Goal: Task Accomplishment & Management: Manage account settings

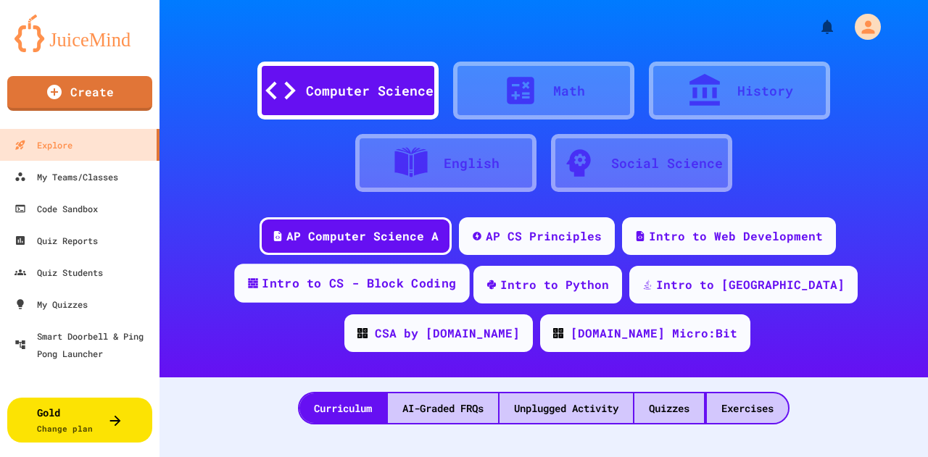
click at [383, 296] on div "Intro to CS - Block Coding" at bounding box center [351, 283] width 235 height 39
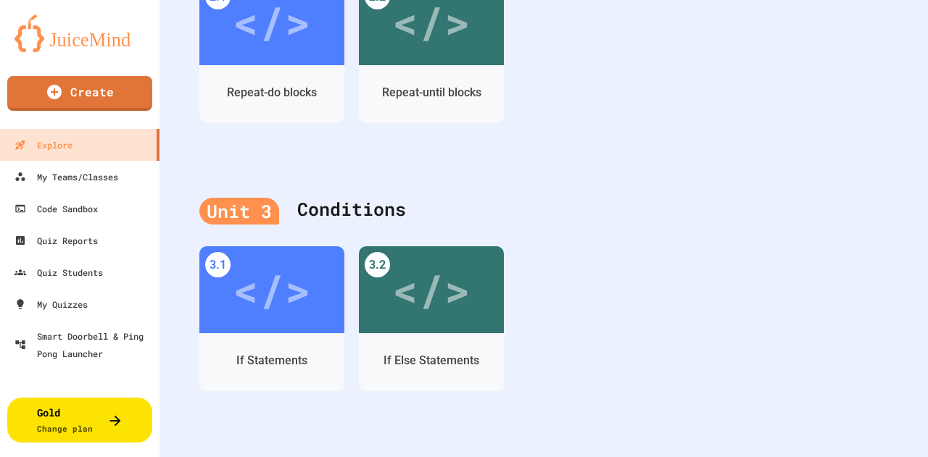
scroll to position [1160, 0]
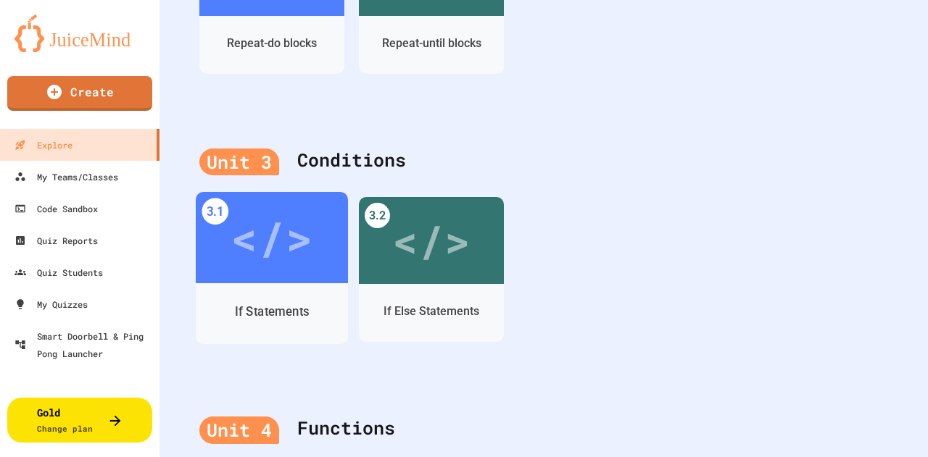
click at [303, 259] on div "</>" at bounding box center [272, 238] width 82 height 69
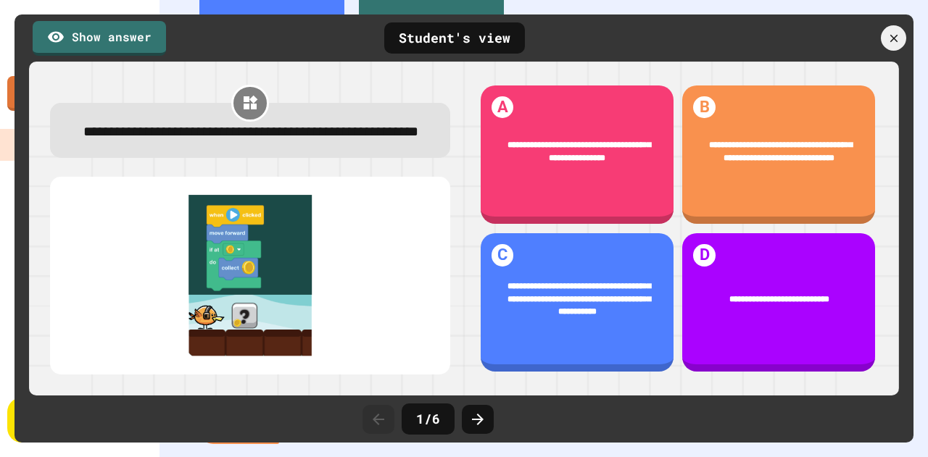
click at [907, 43] on div at bounding box center [834, 37] width 160 height 25
click at [895, 22] on div "Show answer Student's view" at bounding box center [464, 38] width 899 height 47
click at [892, 33] on icon at bounding box center [894, 38] width 16 height 16
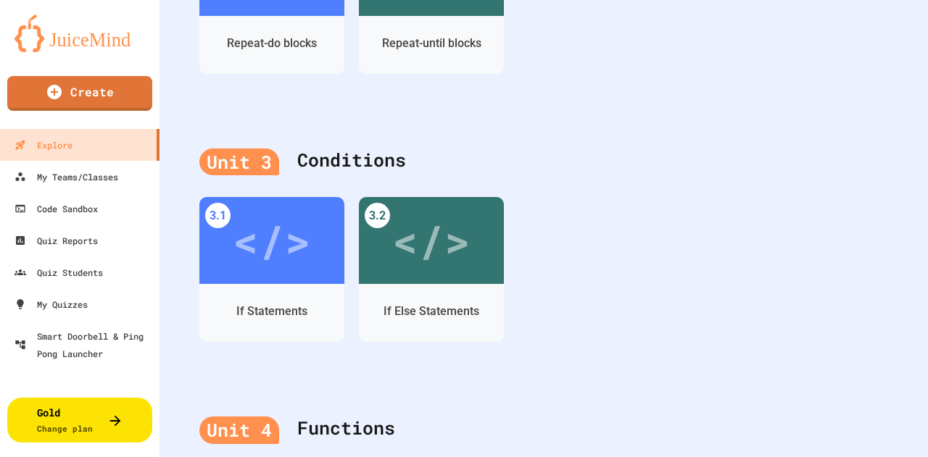
drag, startPoint x: 834, startPoint y: 51, endPoint x: 843, endPoint y: 57, distance: 10.7
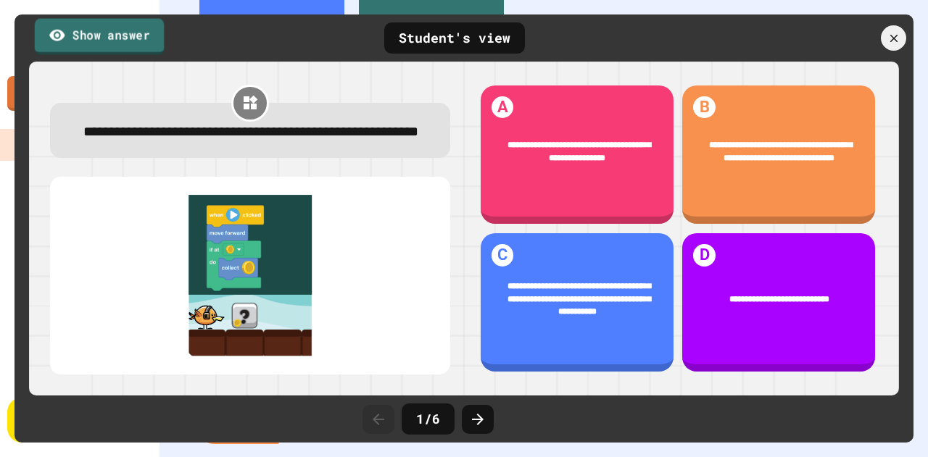
click at [146, 28] on link "Show answer" at bounding box center [99, 36] width 129 height 36
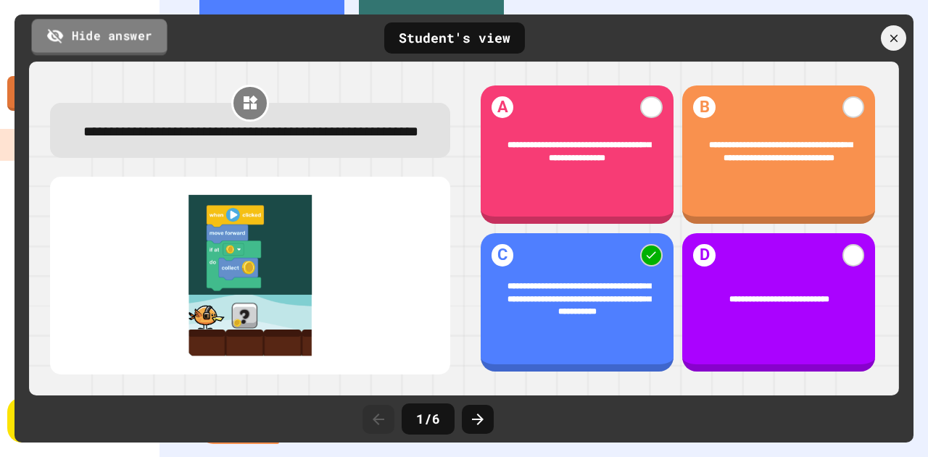
click at [131, 25] on link "Hide answer" at bounding box center [100, 37] width 136 height 36
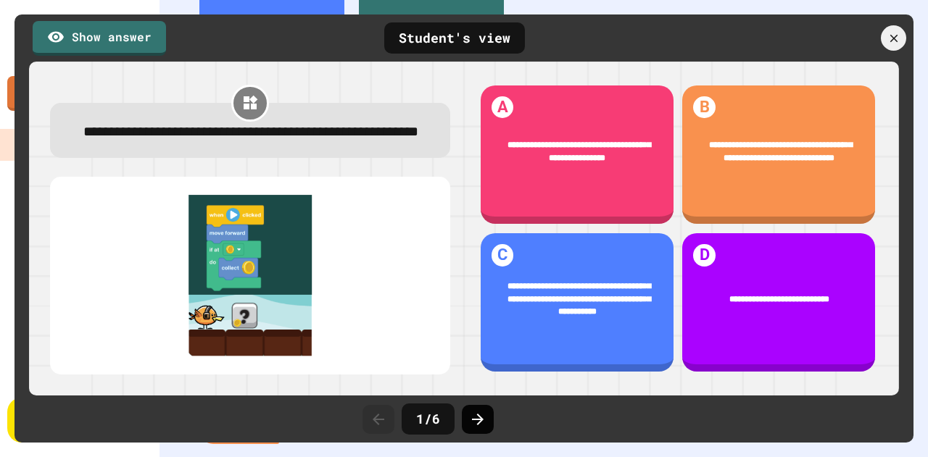
click at [473, 424] on icon at bounding box center [477, 419] width 17 height 17
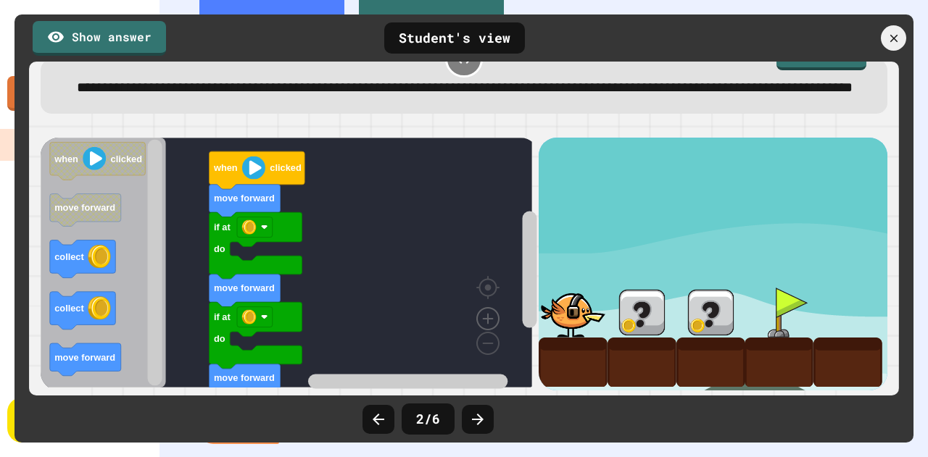
scroll to position [46, 0]
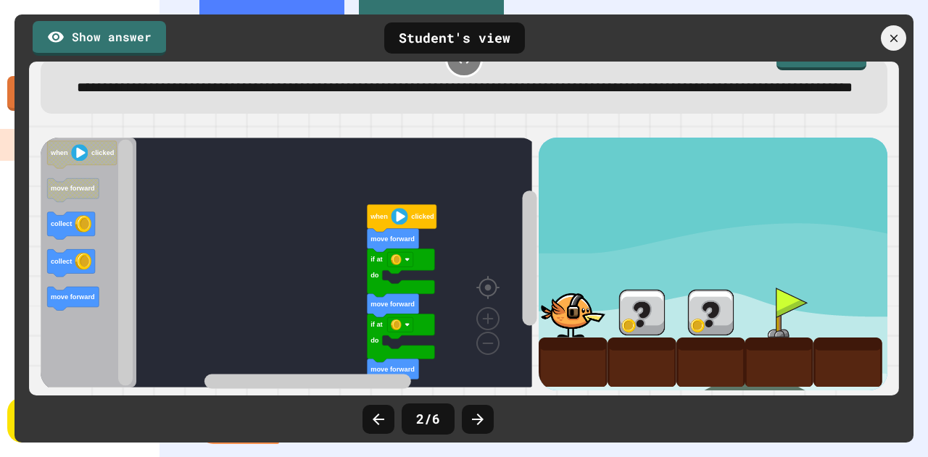
scroll to position [65, 0]
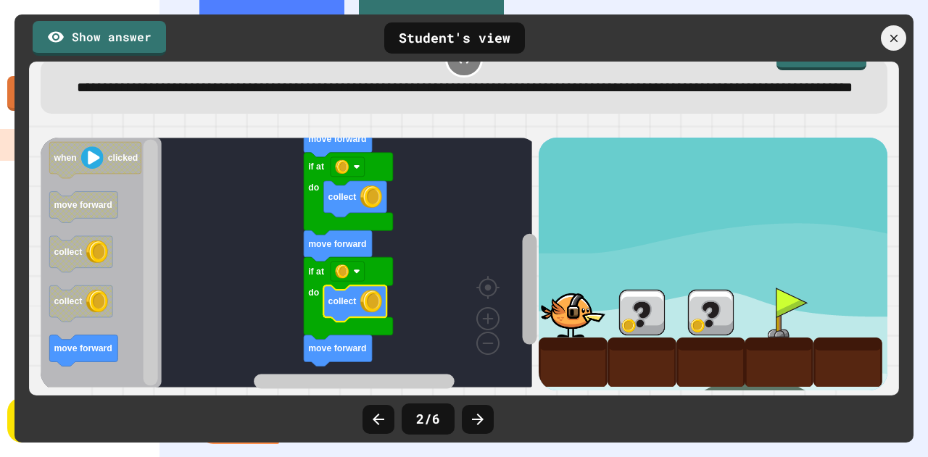
click at [511, 273] on div "move forward move forward if at do collect if at do collect move forward when c…" at bounding box center [290, 264] width 498 height 253
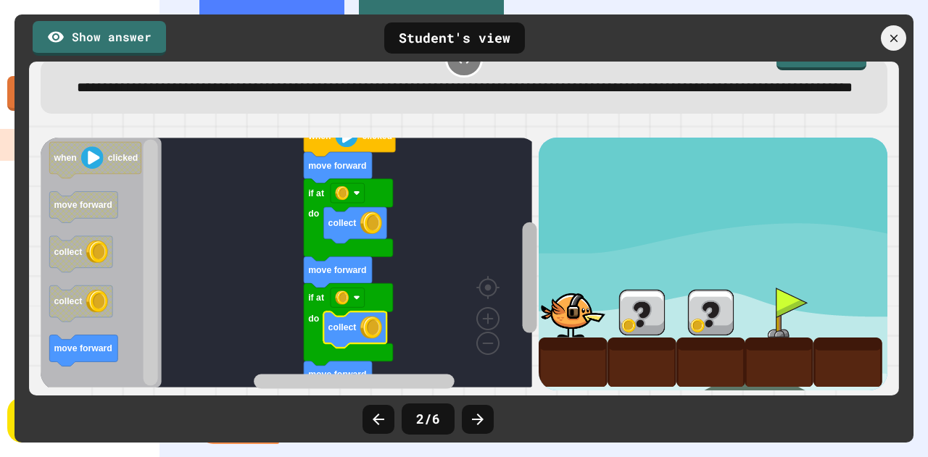
click at [522, 244] on rect "Blockly Workspace" at bounding box center [529, 278] width 15 height 111
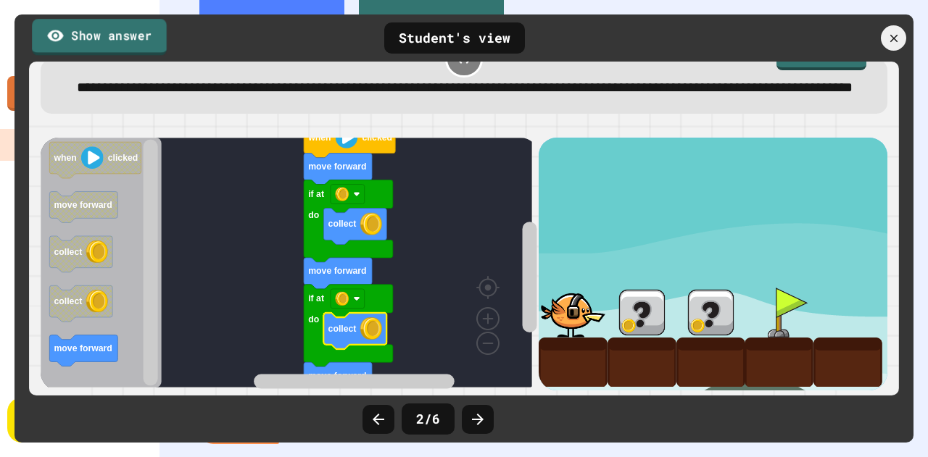
click at [94, 35] on link "Show answer" at bounding box center [99, 37] width 135 height 36
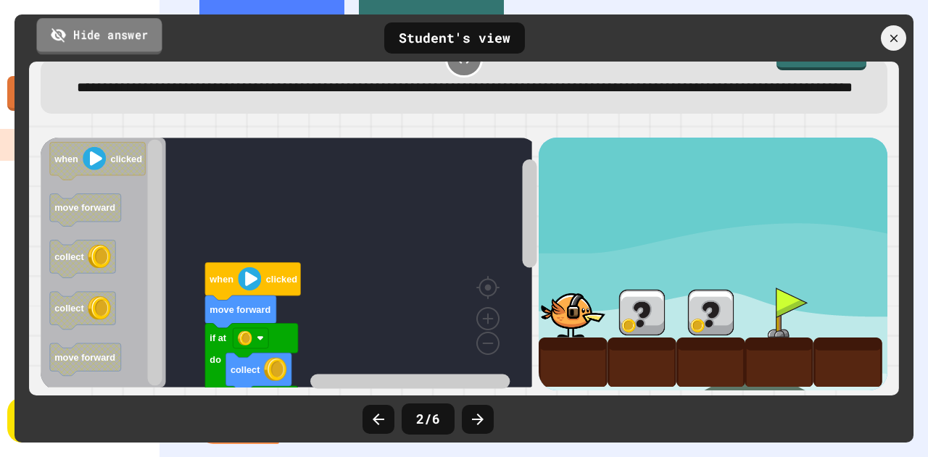
click at [117, 43] on link "Hide answer" at bounding box center [99, 36] width 125 height 36
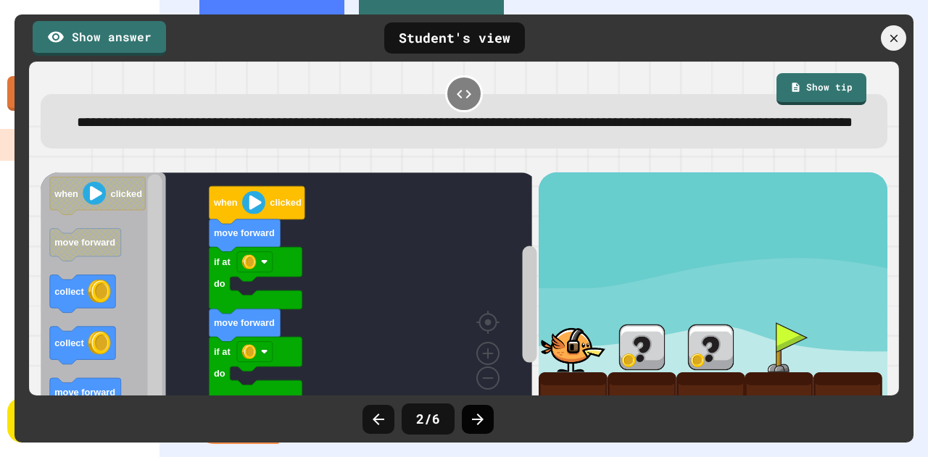
click at [489, 416] on div at bounding box center [478, 419] width 32 height 29
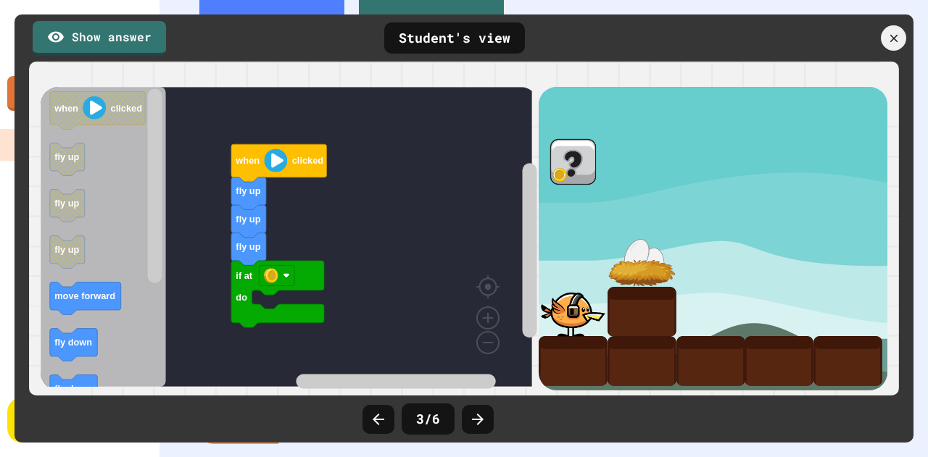
scroll to position [93, 0]
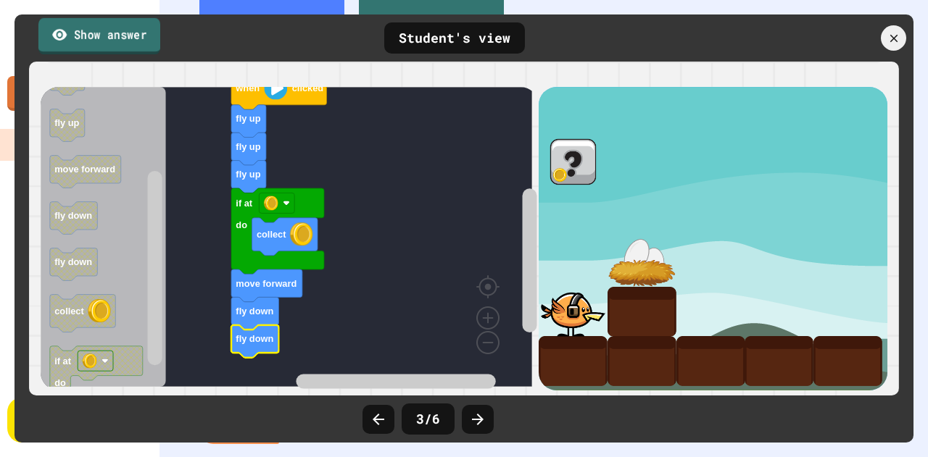
click at [106, 41] on link "Show answer" at bounding box center [99, 35] width 122 height 36
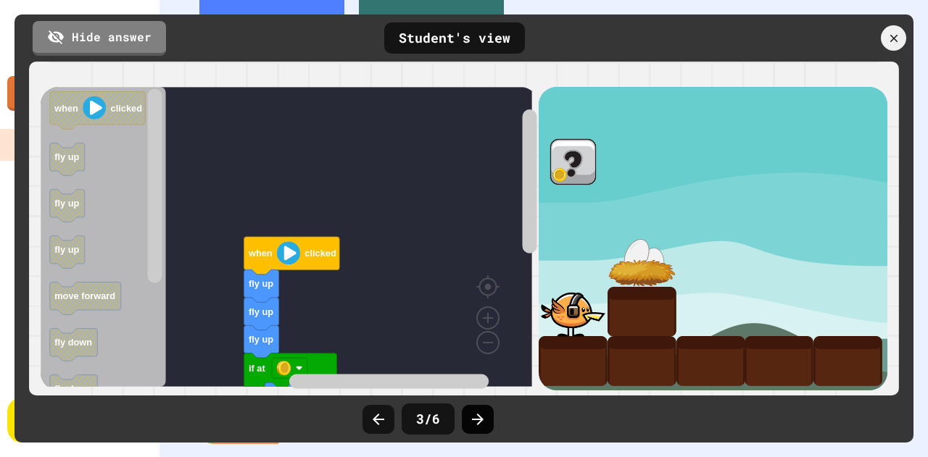
click at [484, 420] on icon at bounding box center [477, 419] width 17 height 17
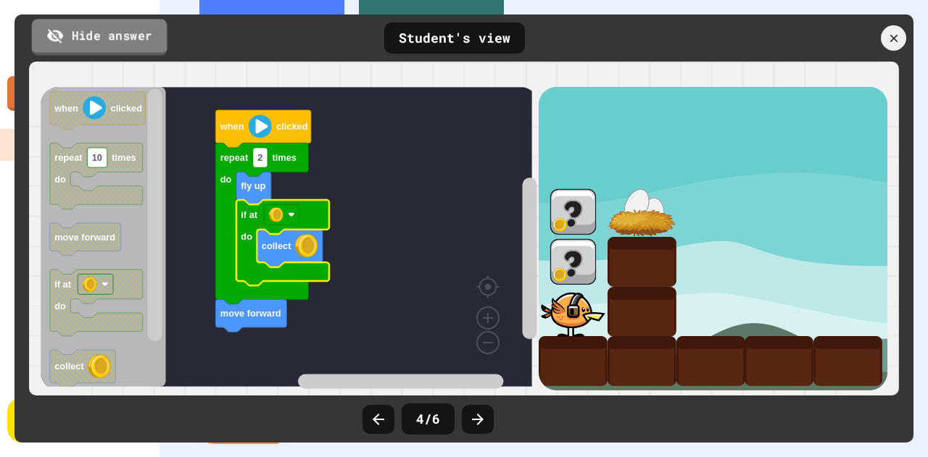
click at [146, 43] on link "Hide answer" at bounding box center [100, 37] width 136 height 36
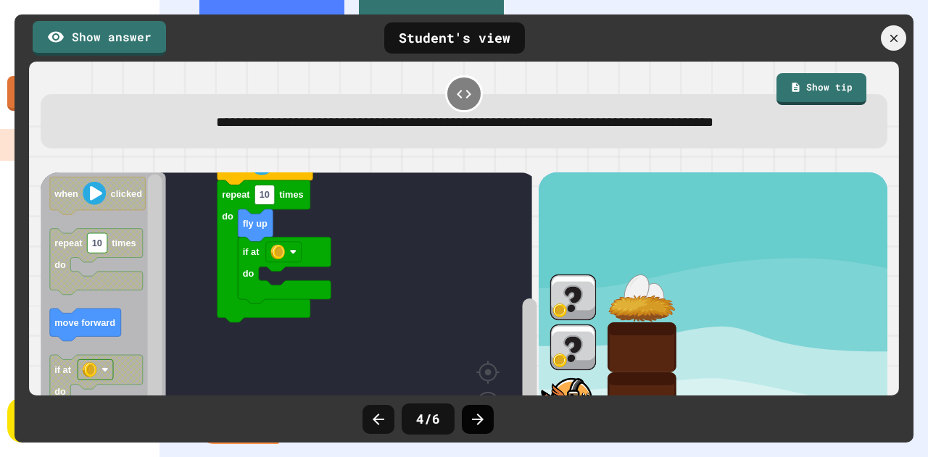
click at [471, 426] on icon at bounding box center [477, 419] width 17 height 17
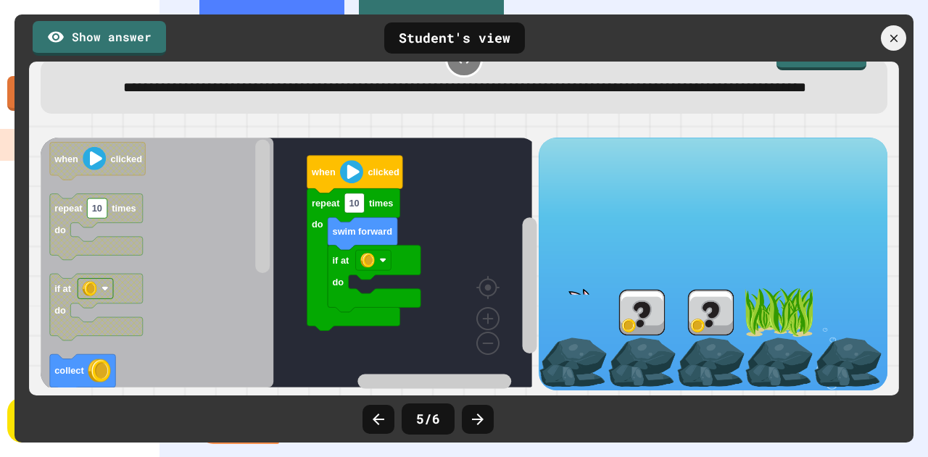
scroll to position [54, 0]
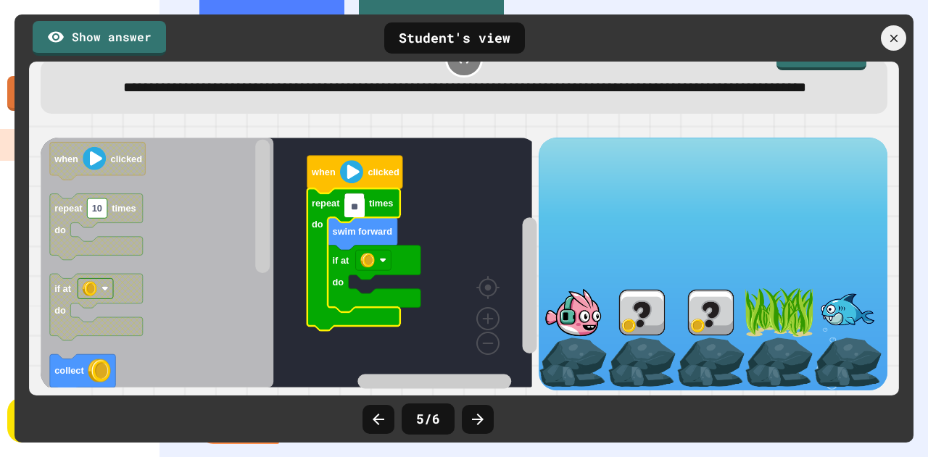
click at [356, 207] on input "**" at bounding box center [354, 208] width 20 height 20
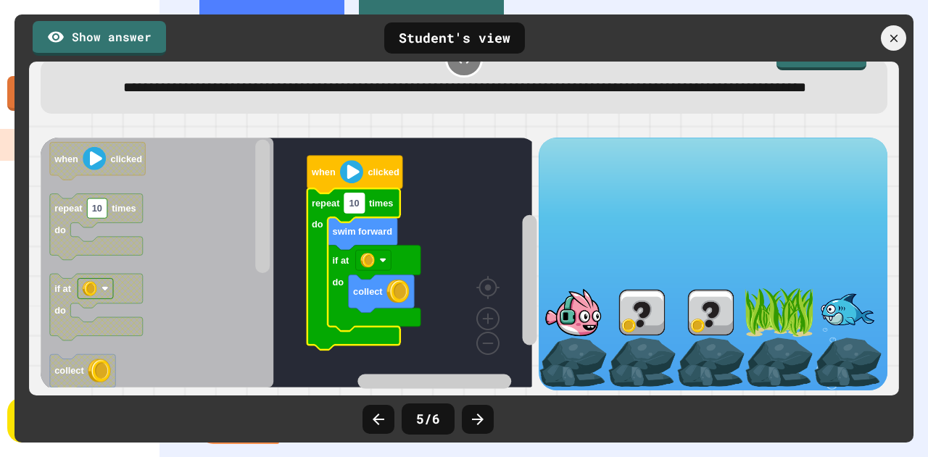
click at [355, 209] on text "10" at bounding box center [354, 203] width 10 height 11
click at [360, 208] on input "**" at bounding box center [354, 208] width 20 height 20
click at [361, 208] on input "**" at bounding box center [354, 208] width 20 height 20
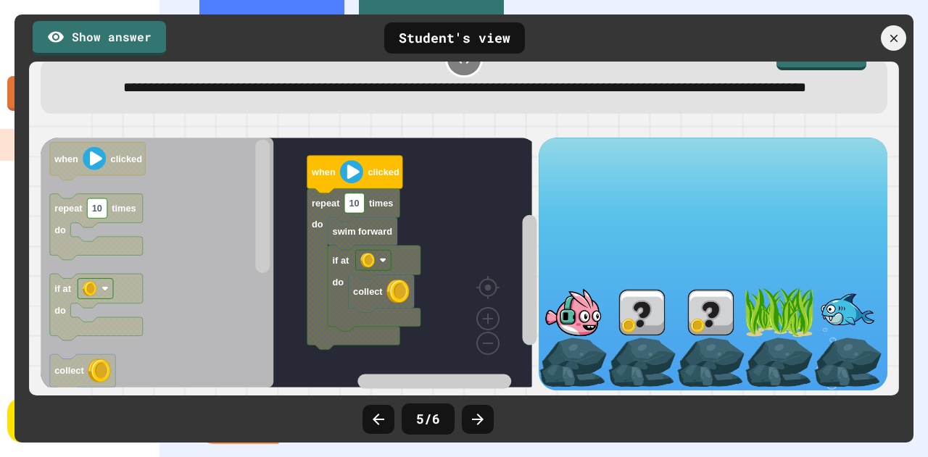
click at [445, 200] on rect "Blockly Workspace" at bounding box center [287, 263] width 492 height 250
click at [125, 45] on link "Show answer" at bounding box center [100, 37] width 136 height 36
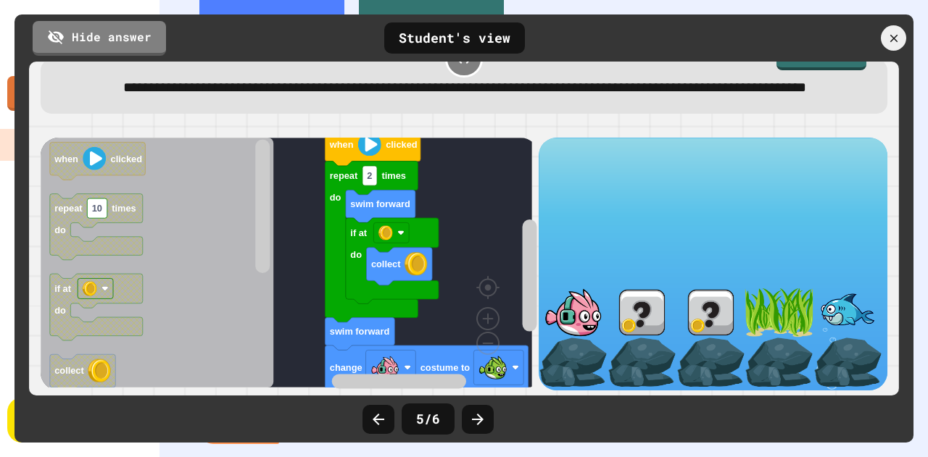
scroll to position [65, 0]
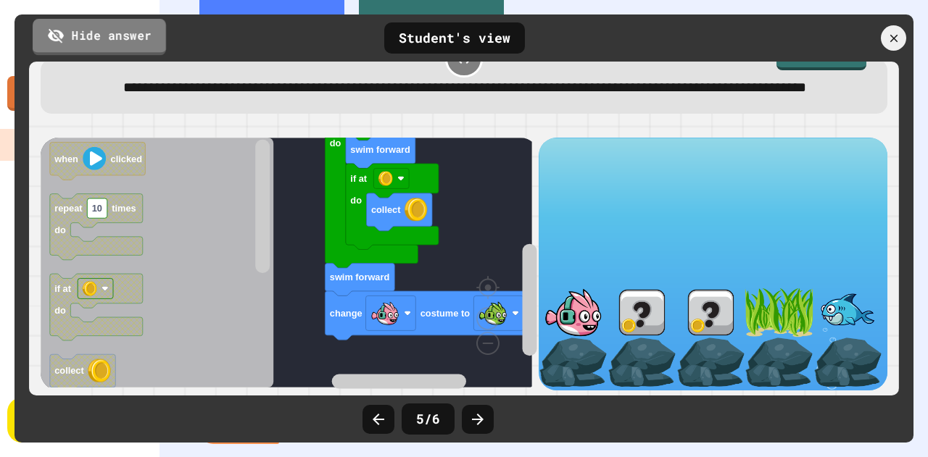
click at [75, 44] on link "Hide answer" at bounding box center [99, 37] width 133 height 36
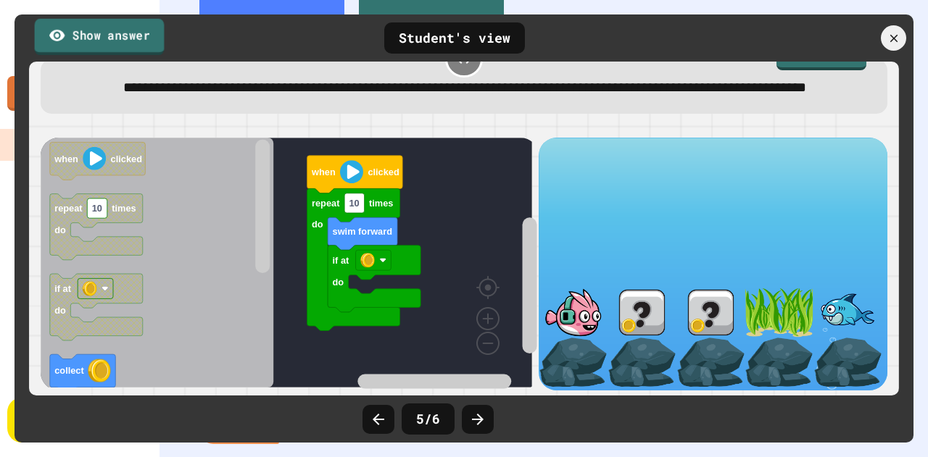
scroll to position [0, 0]
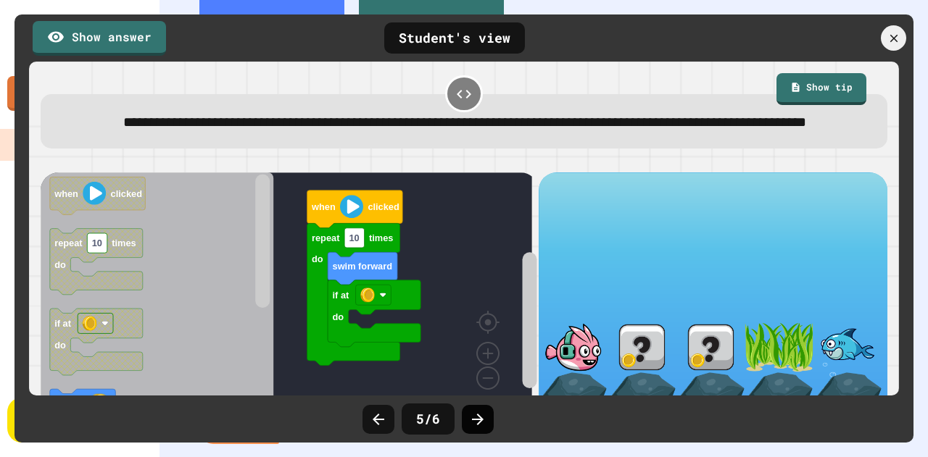
click at [479, 423] on icon at bounding box center [478, 420] width 12 height 12
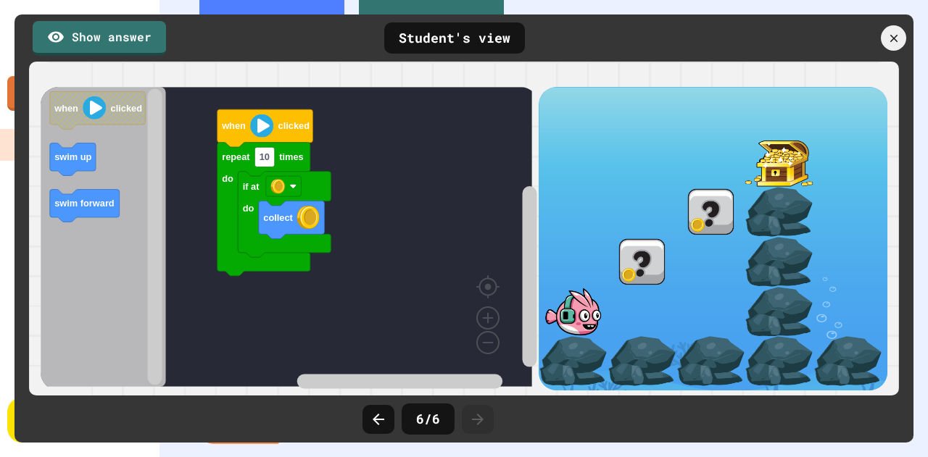
scroll to position [116, 0]
click at [890, 38] on icon at bounding box center [894, 38] width 16 height 16
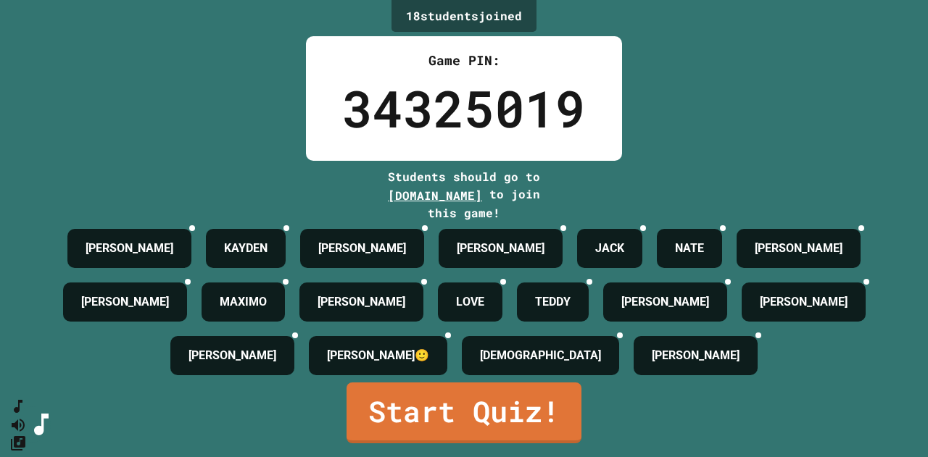
scroll to position [36, 0]
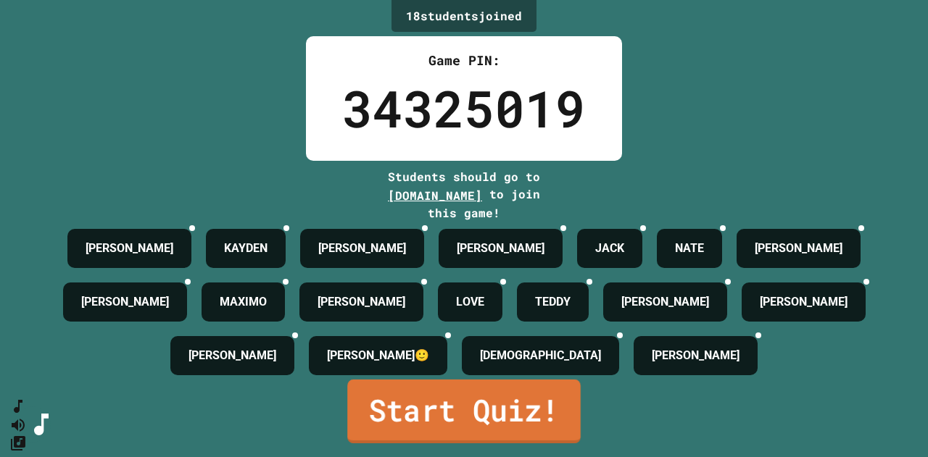
click at [497, 413] on link "Start Quiz!" at bounding box center [463, 412] width 233 height 64
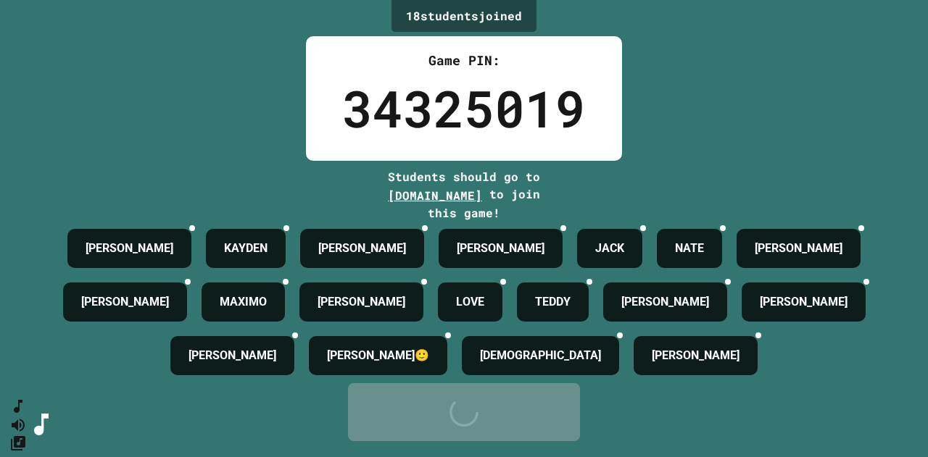
scroll to position [0, 0]
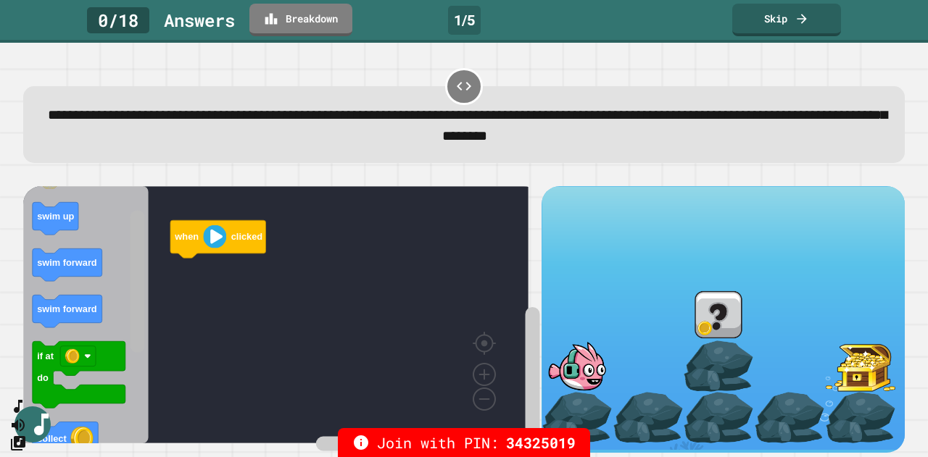
click at [148, 313] on div "when clicked when clicked swim up swim forward swim forward if at do collect sw…" at bounding box center [282, 319] width 518 height 266
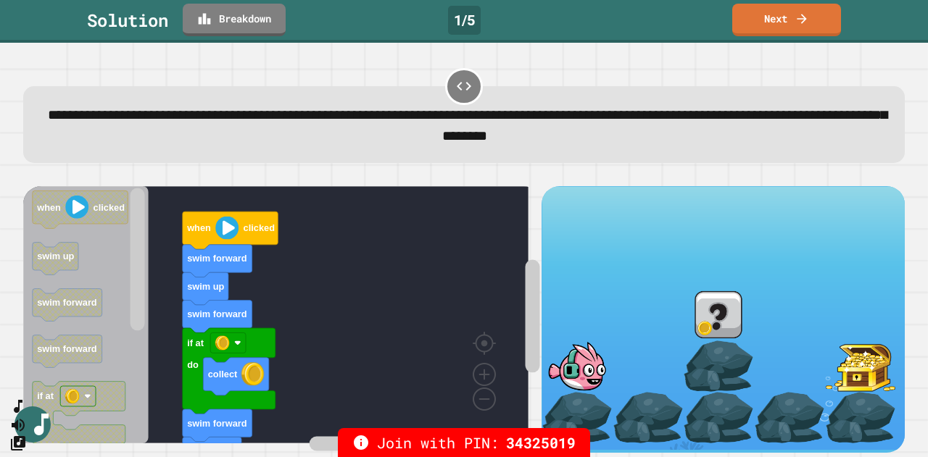
scroll to position [15, 0]
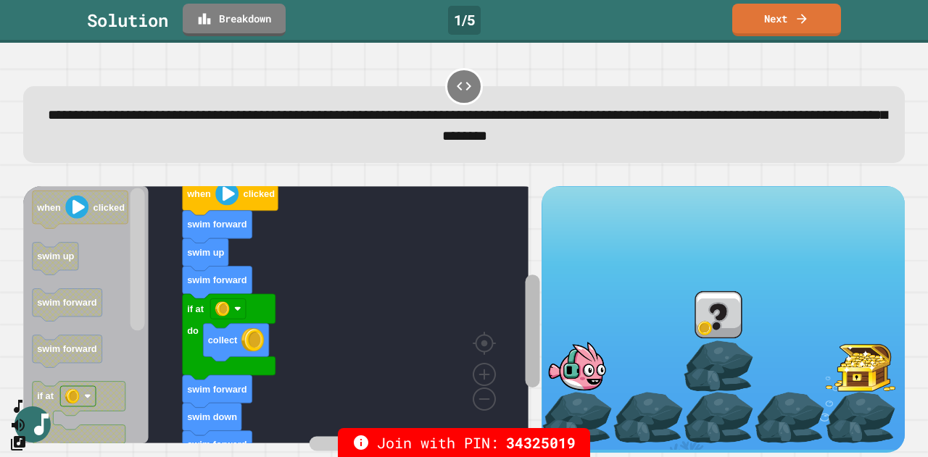
click at [526, 275] on rect "Blockly Workspace" at bounding box center [533, 331] width 15 height 113
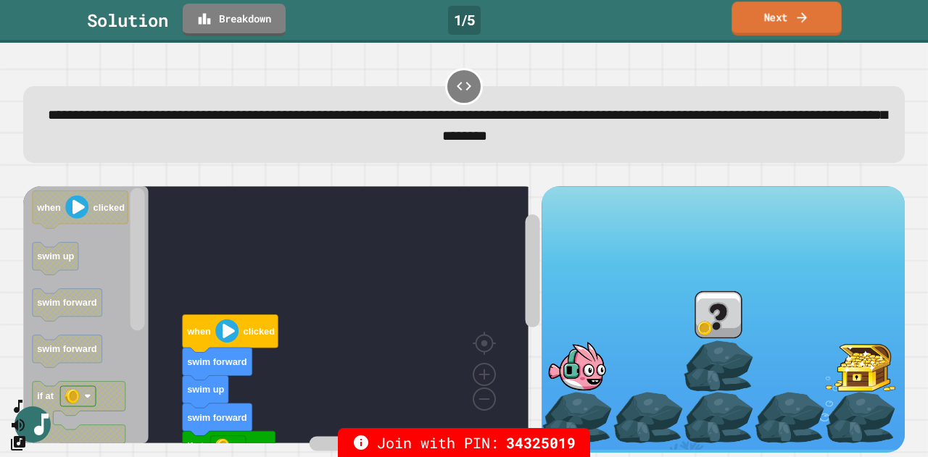
click at [803, 15] on icon at bounding box center [802, 16] width 15 height 15
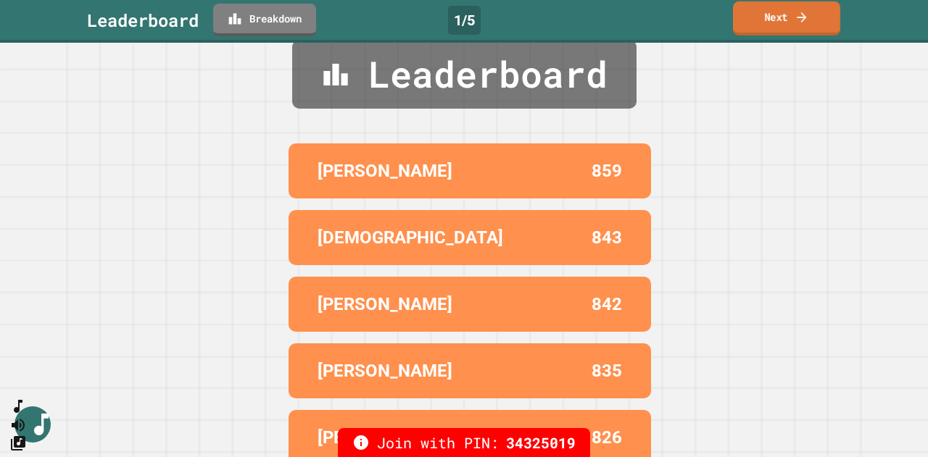
scroll to position [0, 0]
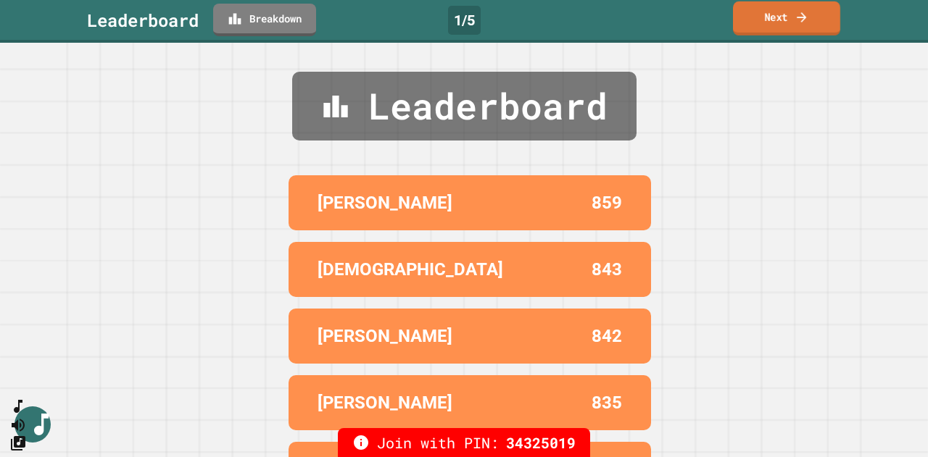
click at [790, 24] on link "Next" at bounding box center [786, 18] width 107 height 34
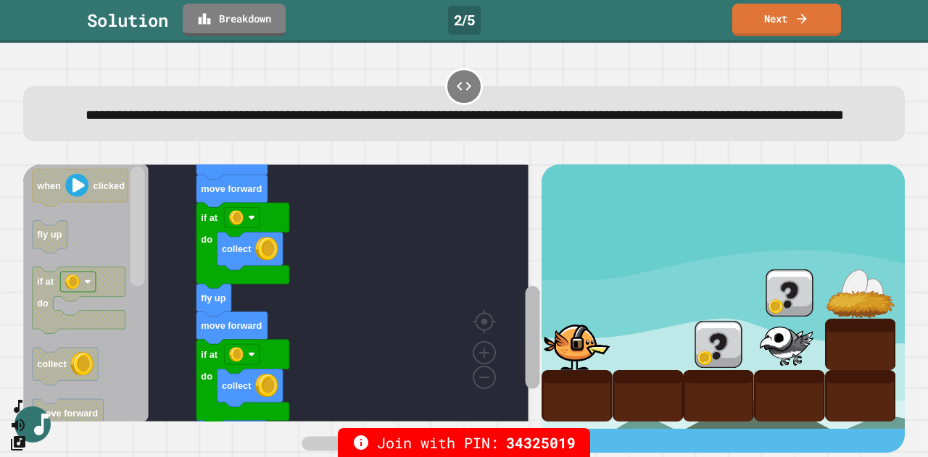
click at [526, 341] on rect "Blockly Workspace" at bounding box center [533, 337] width 15 height 103
click at [784, 8] on link "Next" at bounding box center [786, 18] width 107 height 34
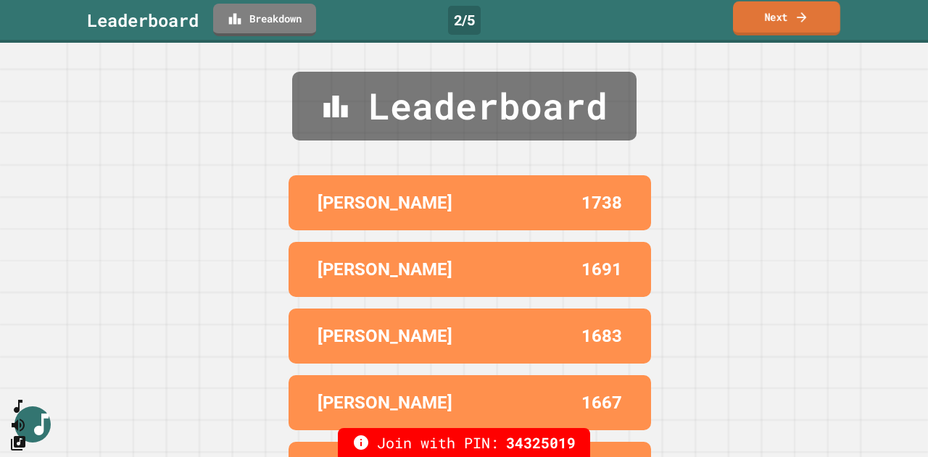
click at [792, 22] on link "Next" at bounding box center [786, 18] width 107 height 34
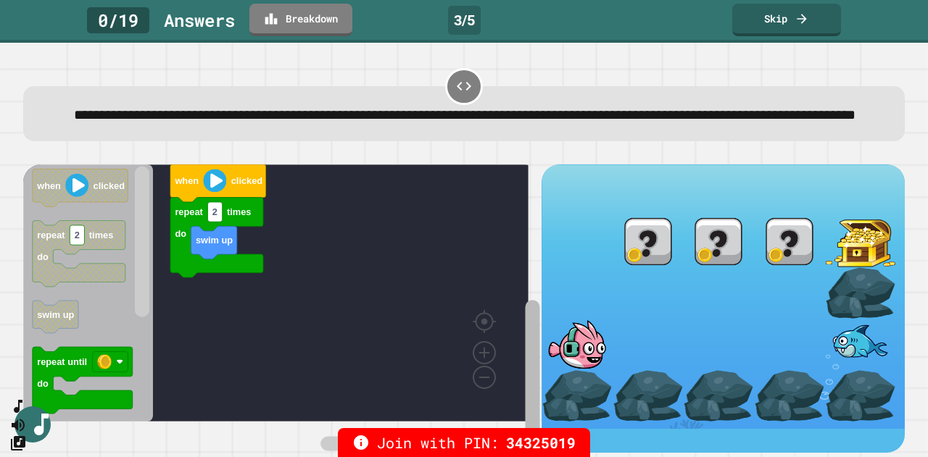
click at [526, 341] on rect "Blockly Workspace" at bounding box center [533, 376] width 15 height 153
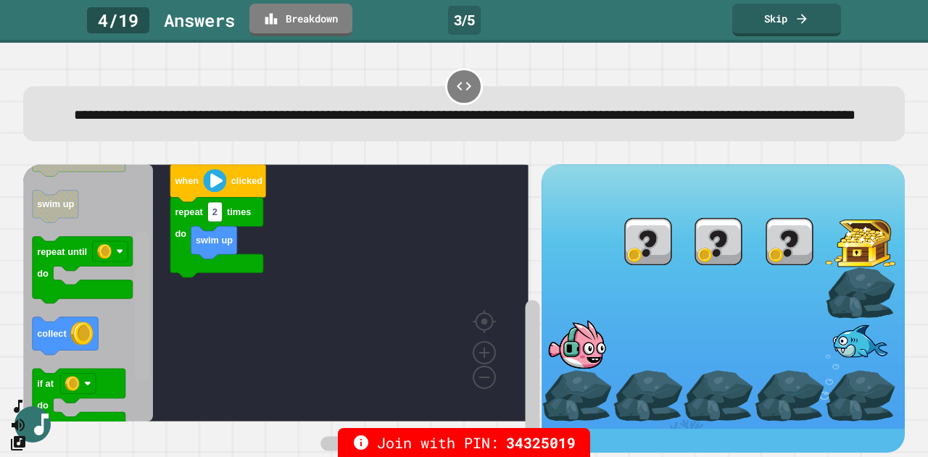
click at [135, 352] on rect "Blockly Workspace" at bounding box center [142, 306] width 15 height 151
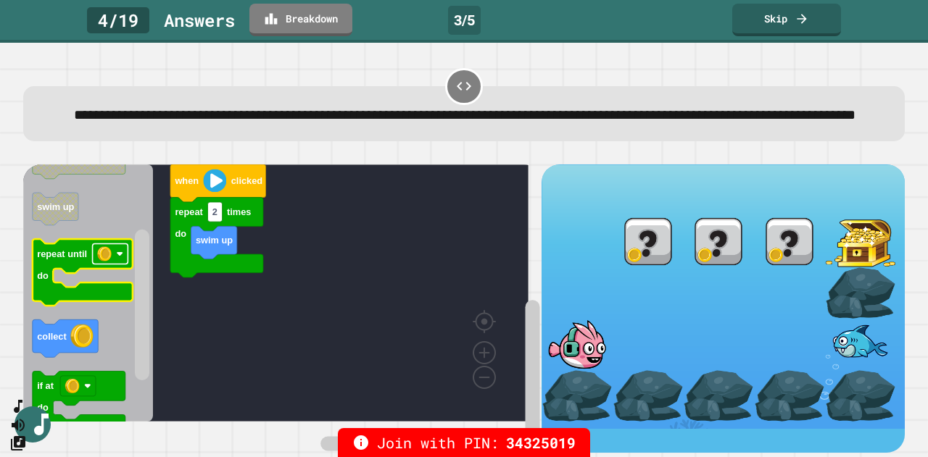
click at [118, 258] on image "Blockly Workspace" at bounding box center [119, 254] width 7 height 7
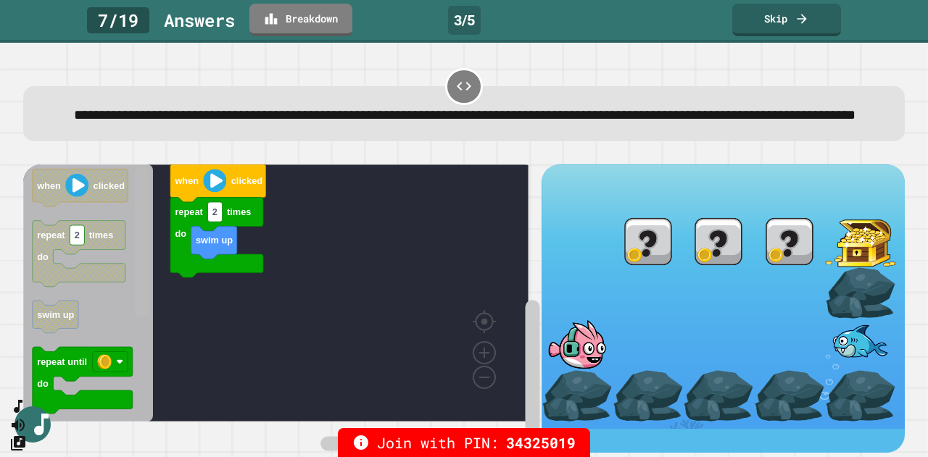
click at [142, 234] on rect "Blockly Workspace" at bounding box center [142, 242] width 15 height 151
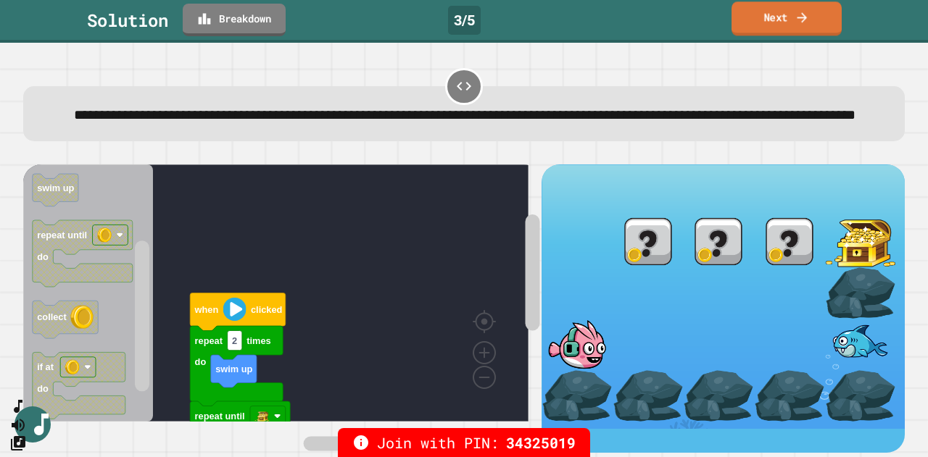
click at [782, 16] on link "Next" at bounding box center [787, 18] width 110 height 34
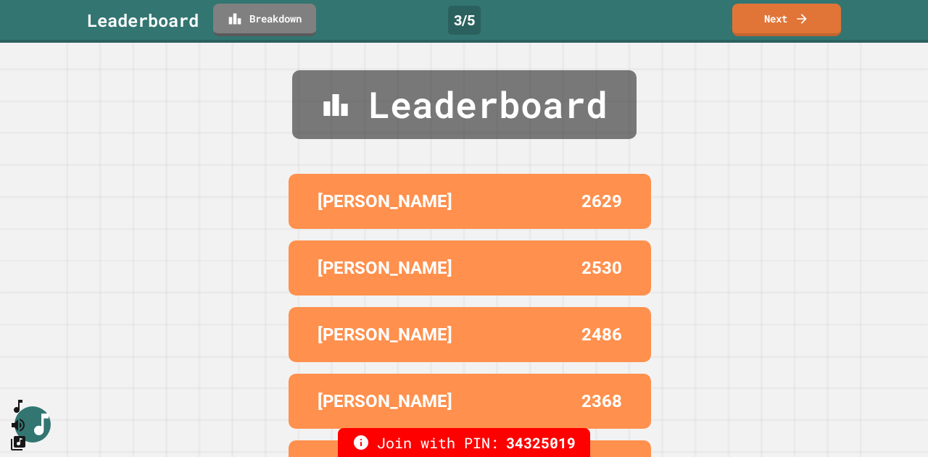
scroll to position [0, 0]
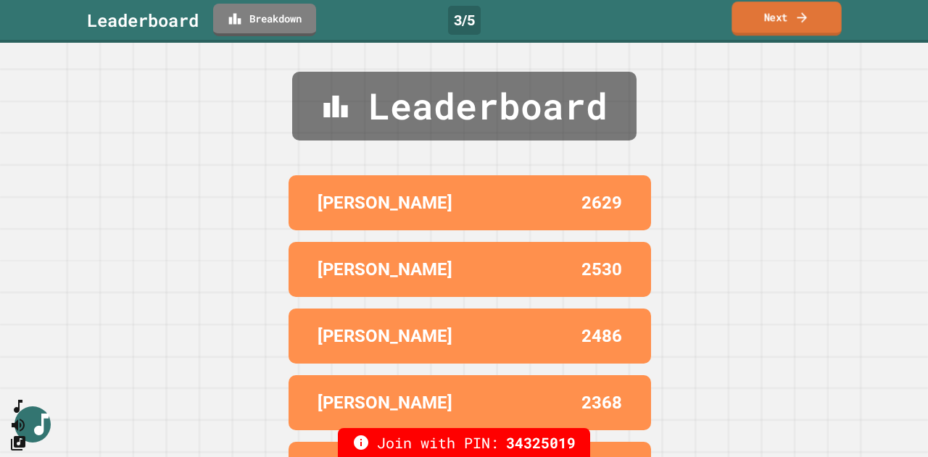
click at [738, 15] on link "Next" at bounding box center [786, 18] width 109 height 34
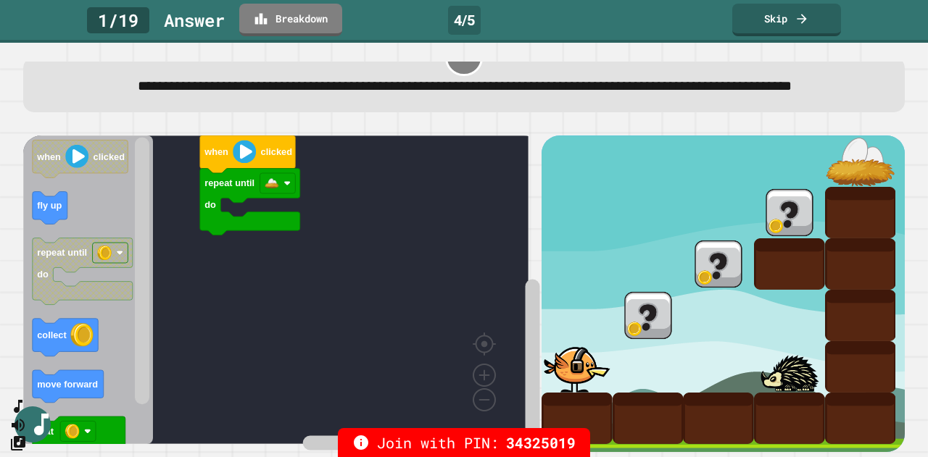
scroll to position [46, 0]
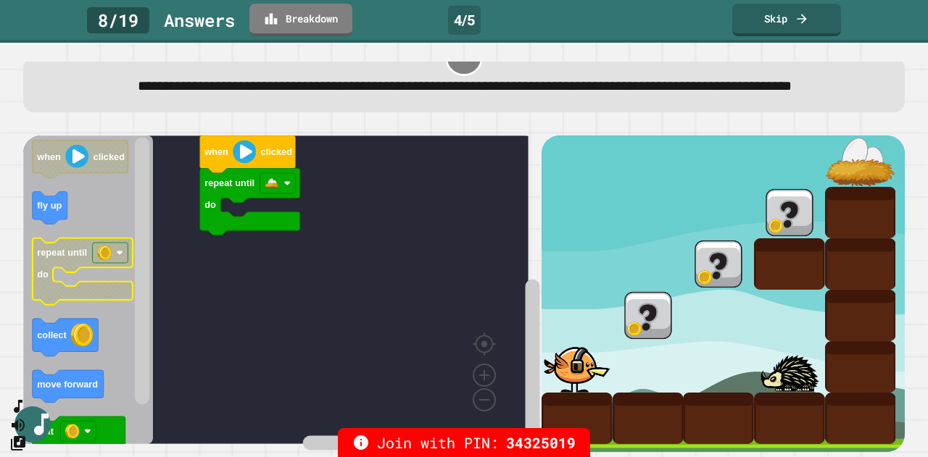
click at [120, 257] on image "Blockly Workspace" at bounding box center [119, 253] width 7 height 7
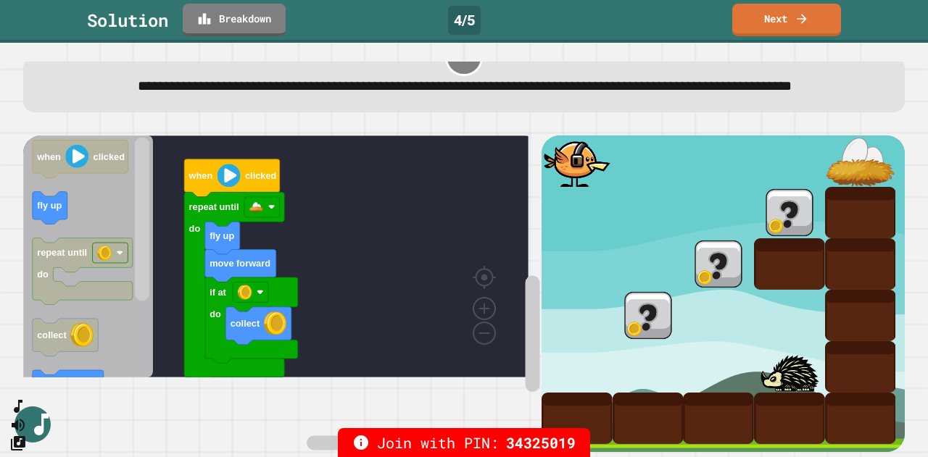
scroll to position [0, 0]
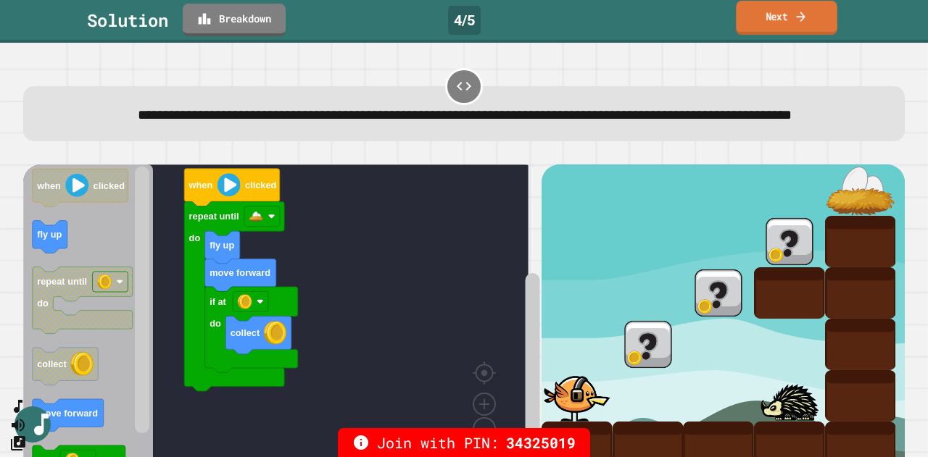
click at [782, 25] on link "Next" at bounding box center [787, 18] width 102 height 34
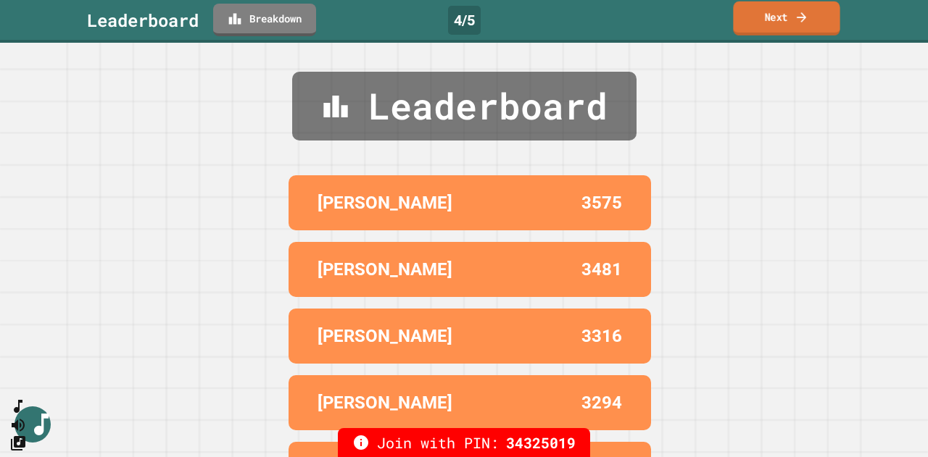
click at [771, 31] on link "Next" at bounding box center [786, 18] width 107 height 34
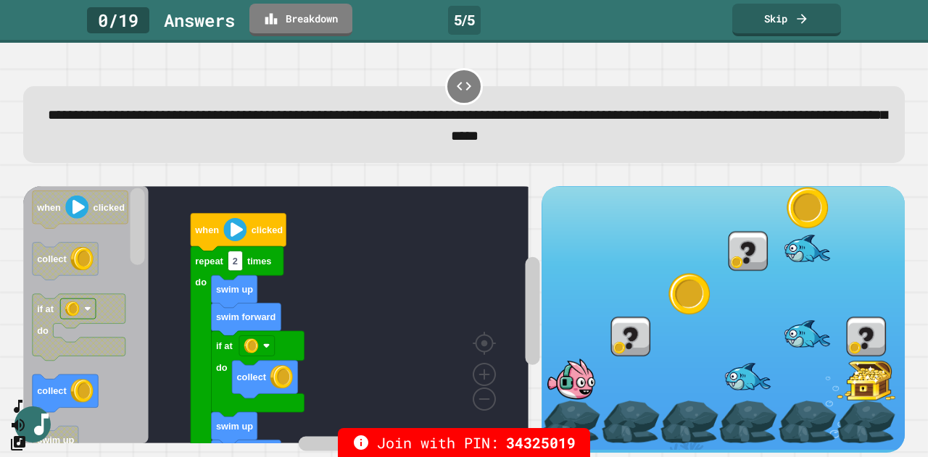
scroll to position [15, 0]
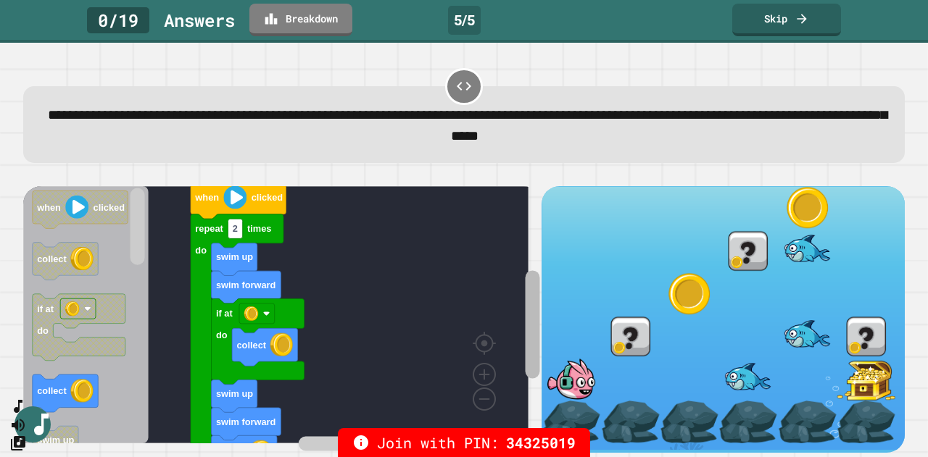
click at [523, 298] on icon "Blockly Workspace" at bounding box center [532, 334] width 18 height 239
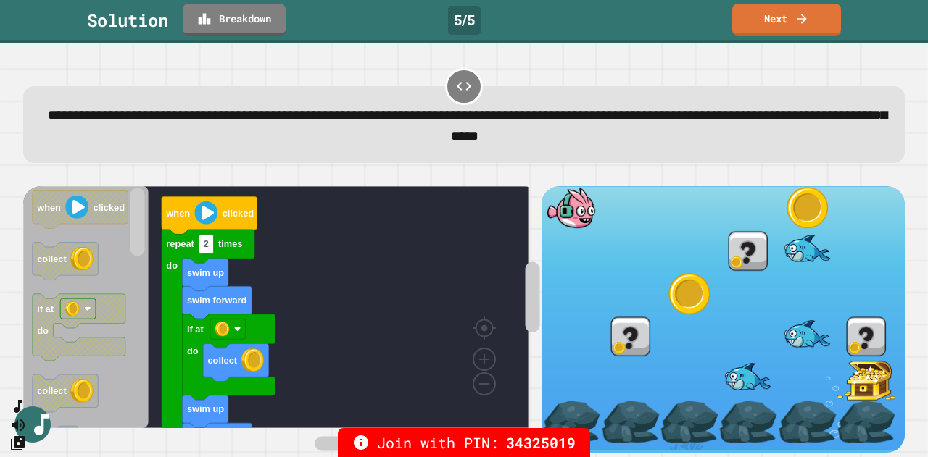
scroll to position [0, 0]
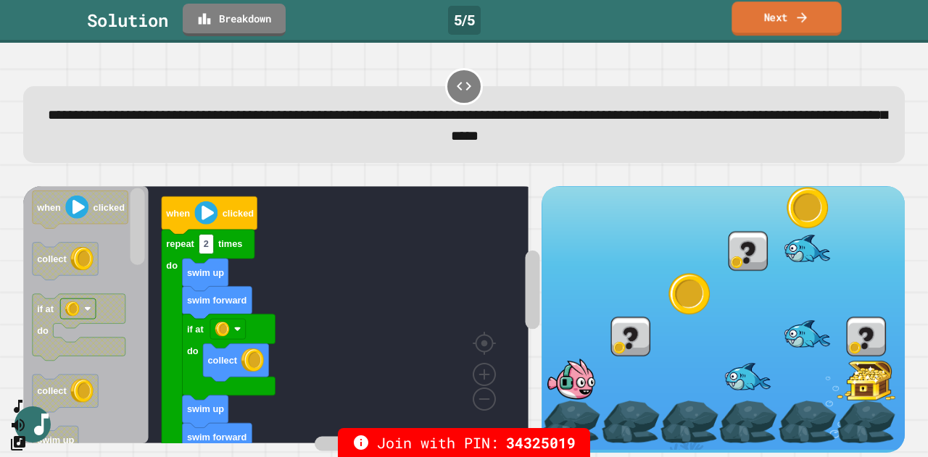
click at [782, 18] on link "Next" at bounding box center [786, 18] width 109 height 34
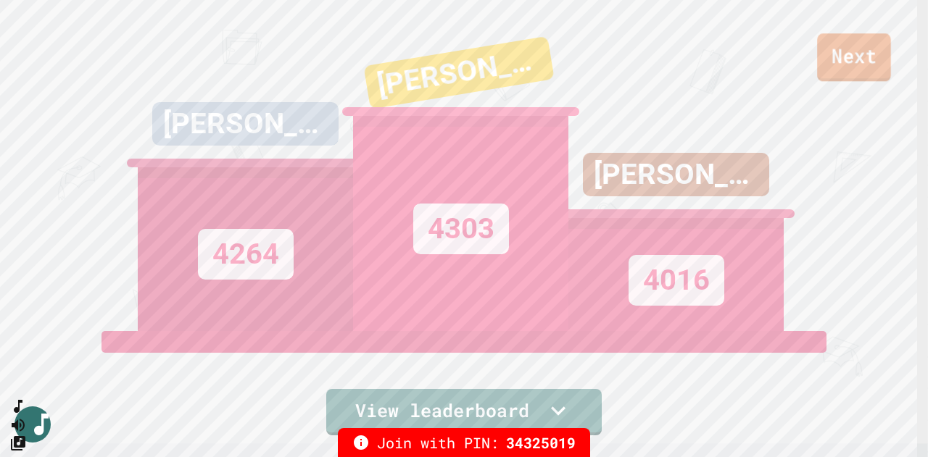
click at [883, 60] on link "Next" at bounding box center [854, 57] width 74 height 48
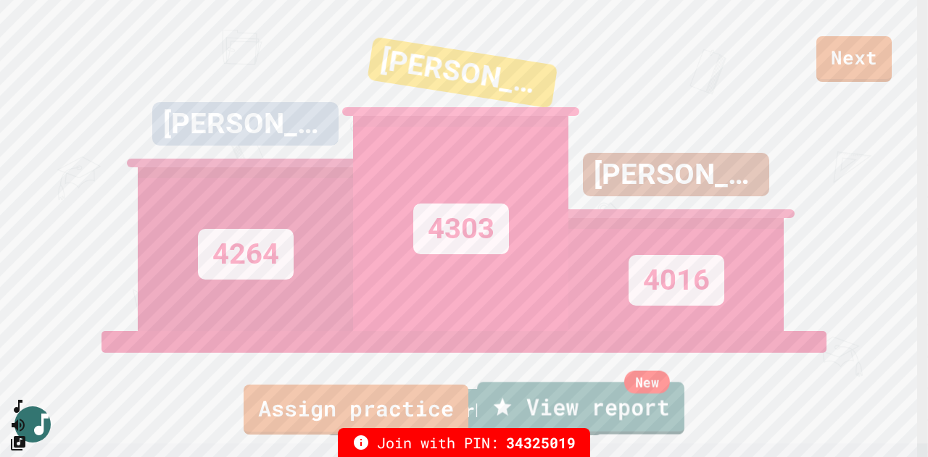
click at [646, 410] on link "New View report" at bounding box center [580, 408] width 207 height 52
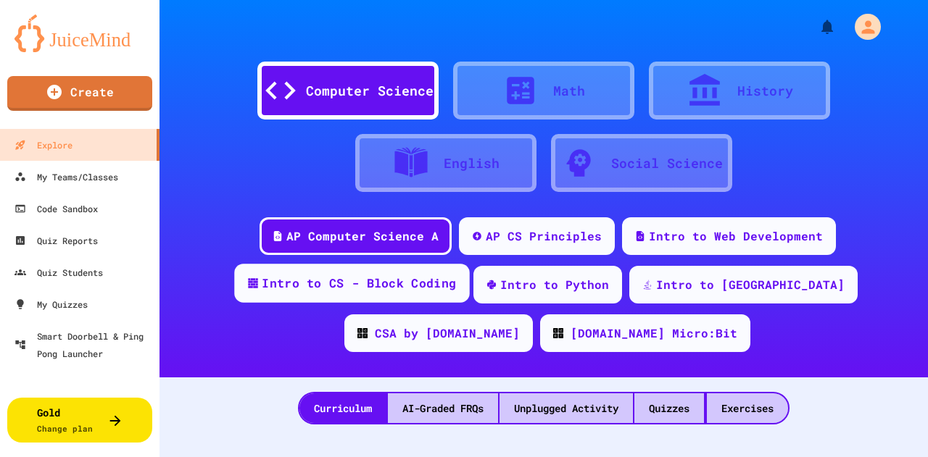
click at [403, 283] on div "Intro to CS - Block Coding" at bounding box center [359, 284] width 194 height 18
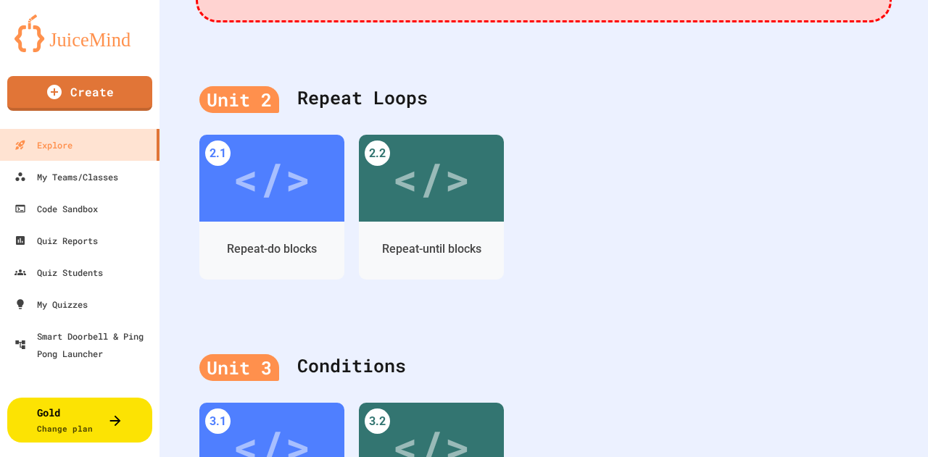
scroll to position [1015, 0]
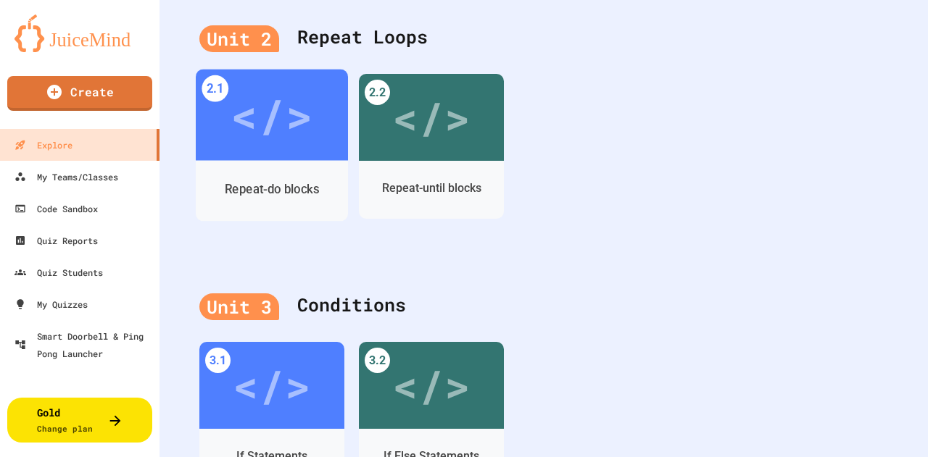
click at [257, 146] on div "</>" at bounding box center [272, 114] width 82 height 68
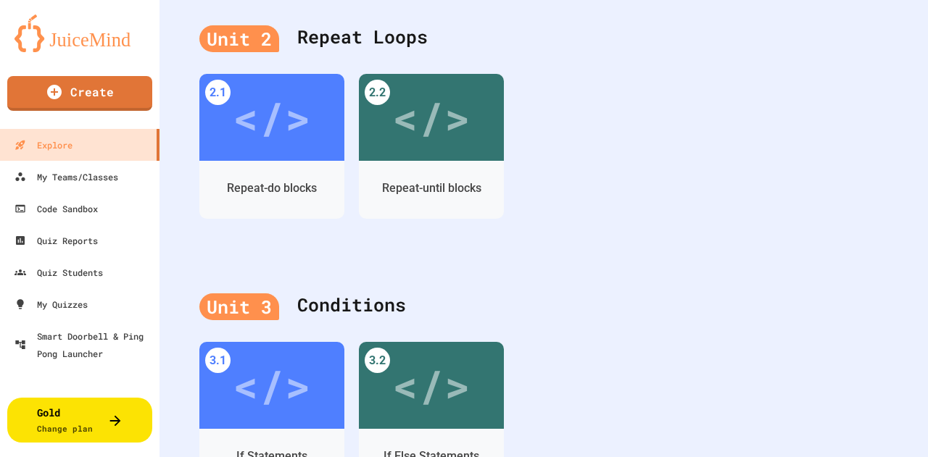
scroll to position [73, 0]
type input "**********"
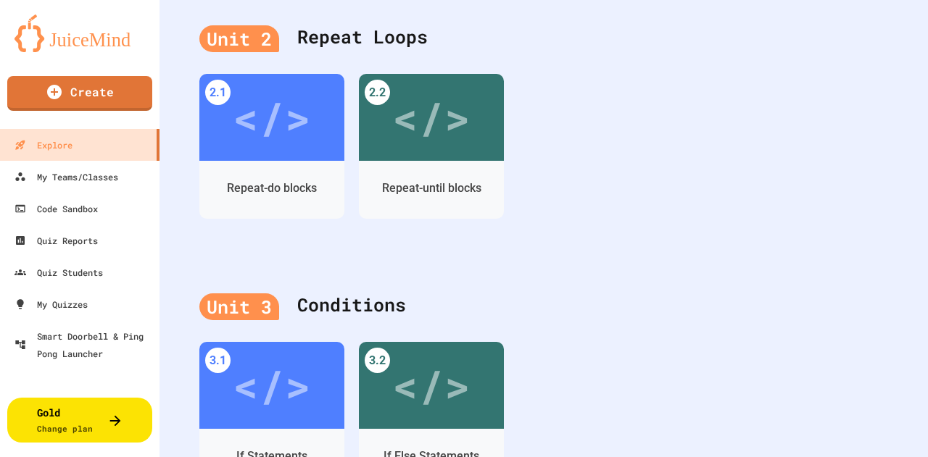
drag, startPoint x: 325, startPoint y: 216, endPoint x: 415, endPoint y: 224, distance: 91.0
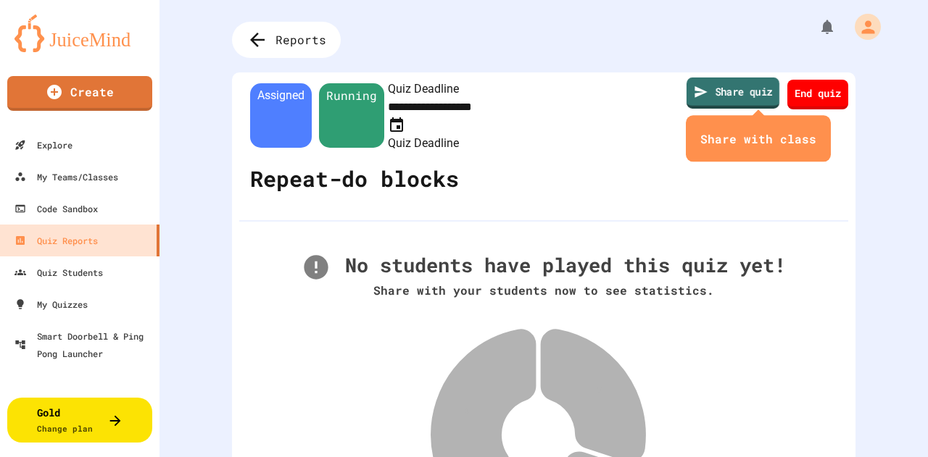
click at [715, 102] on link "Share quiz" at bounding box center [733, 93] width 93 height 31
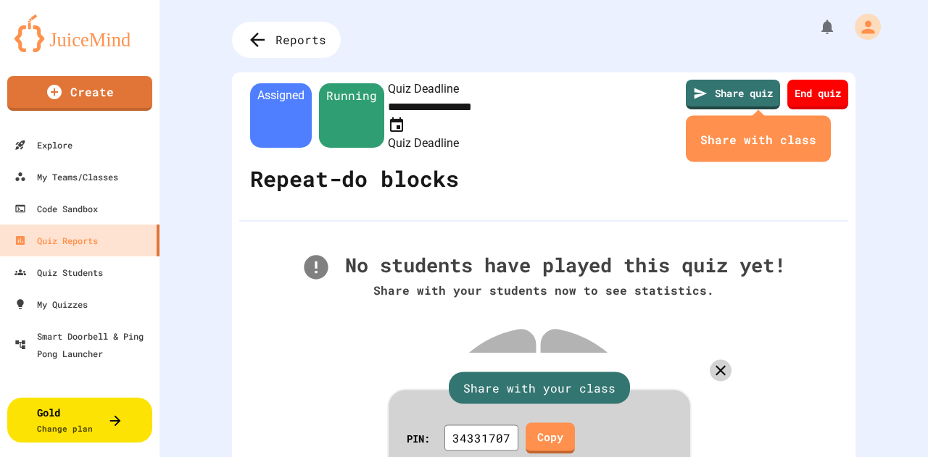
click at [711, 360] on icon at bounding box center [721, 370] width 21 height 21
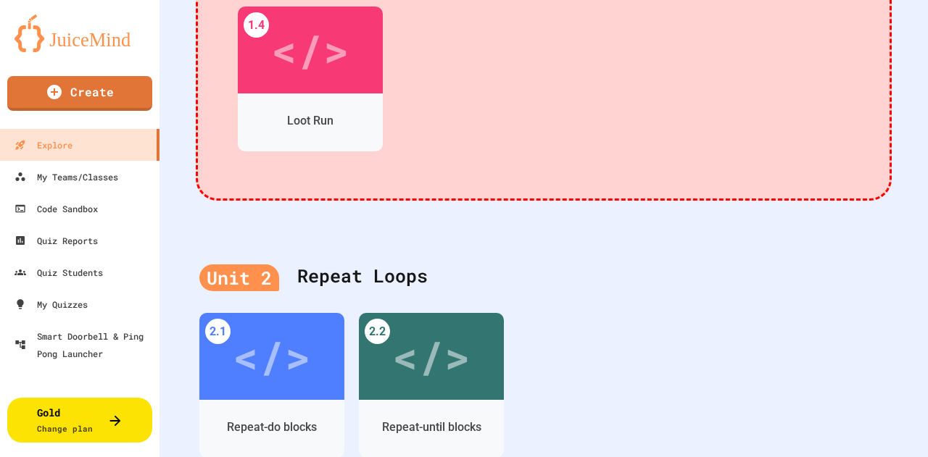
scroll to position [816, 0]
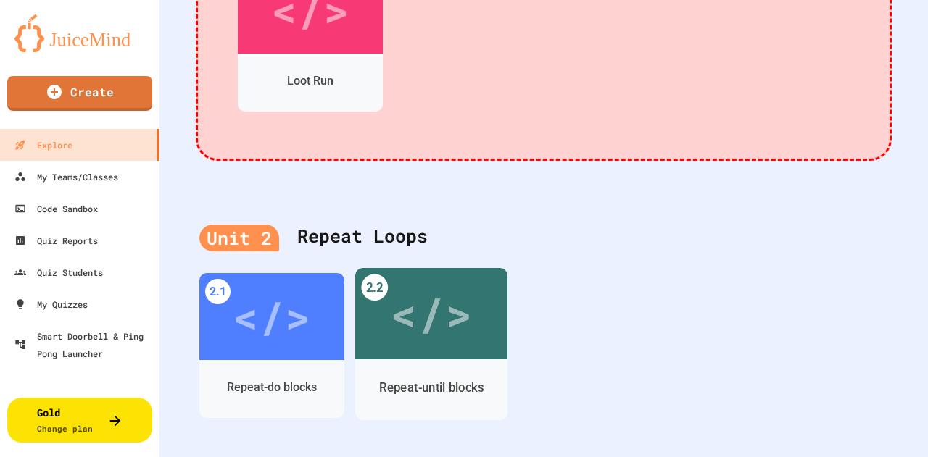
click at [444, 339] on div "</>" at bounding box center [431, 314] width 82 height 69
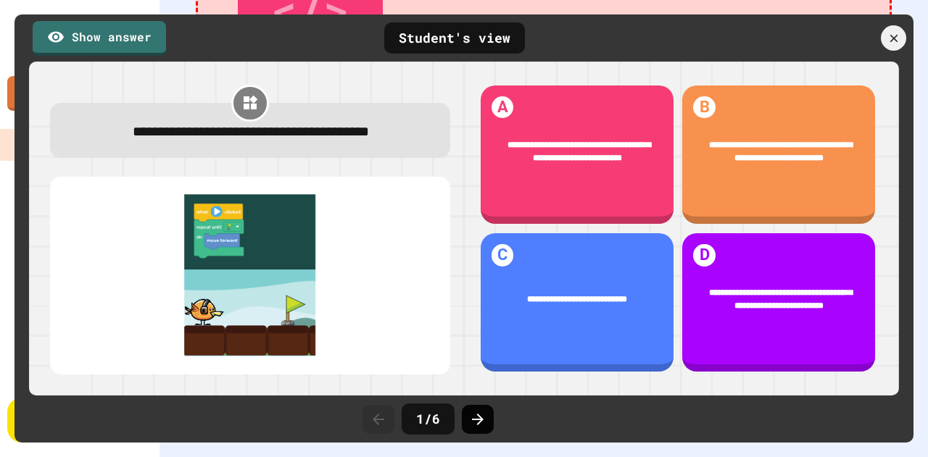
click at [470, 420] on icon at bounding box center [477, 419] width 17 height 17
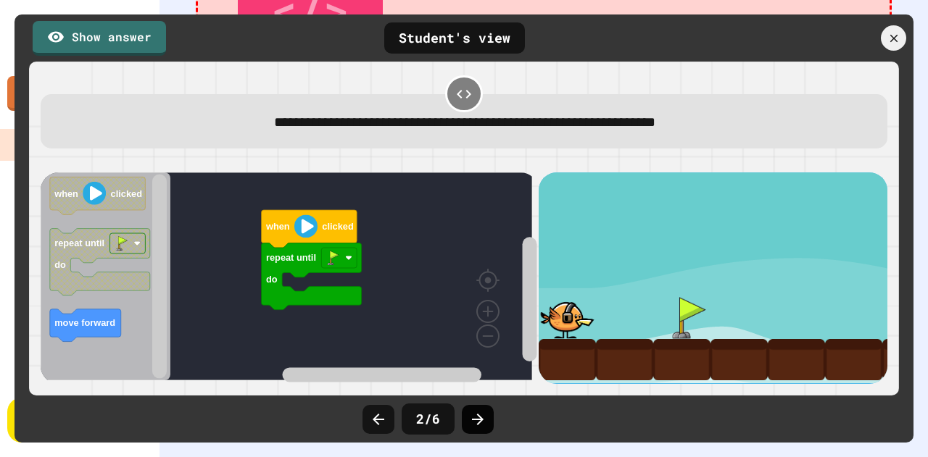
click at [471, 419] on icon at bounding box center [477, 419] width 17 height 17
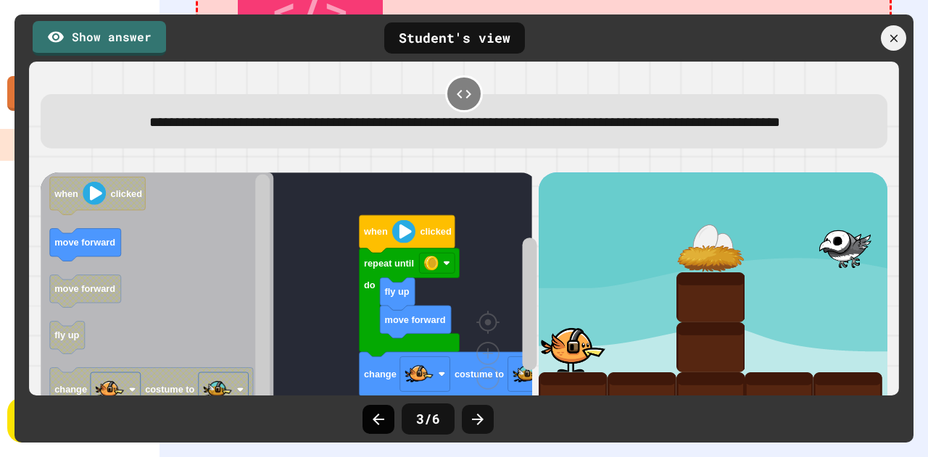
click at [374, 427] on icon at bounding box center [378, 419] width 17 height 17
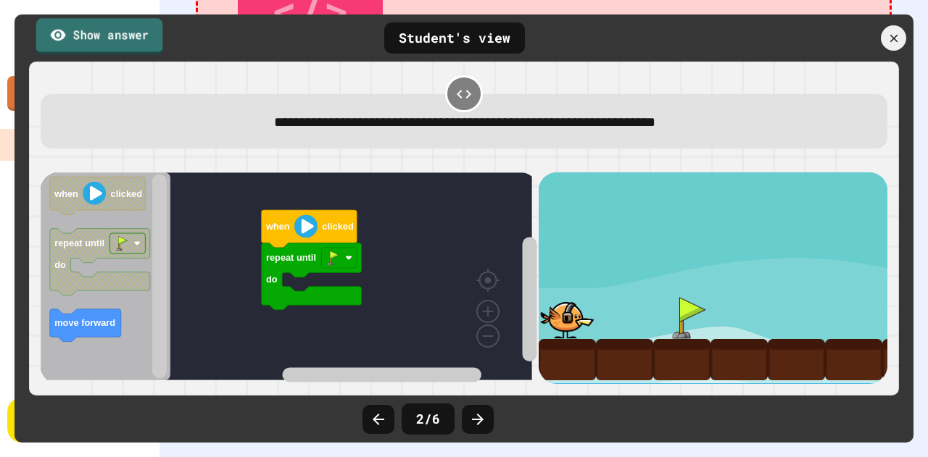
click at [116, 31] on link "Show answer" at bounding box center [99, 36] width 127 height 36
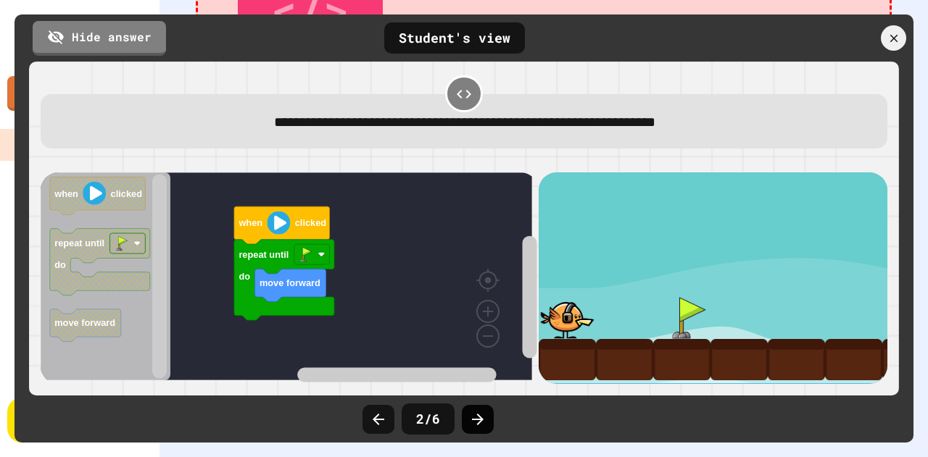
click at [478, 425] on icon at bounding box center [477, 419] width 17 height 17
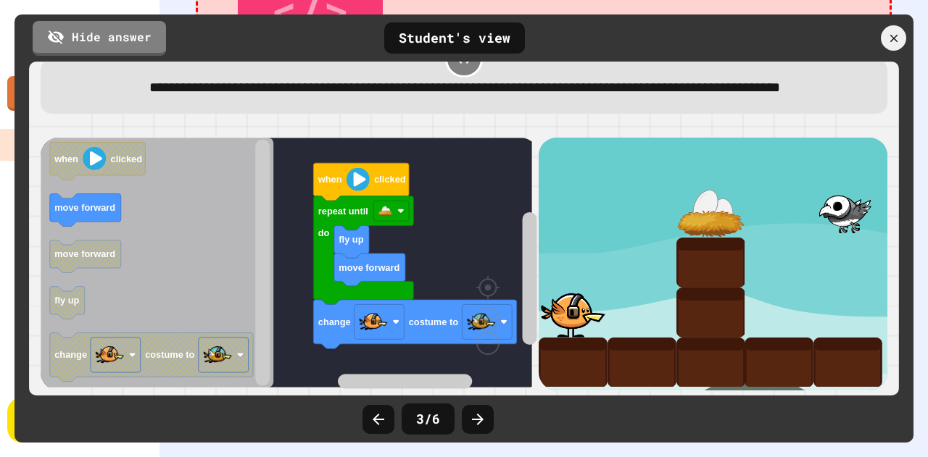
scroll to position [65, 0]
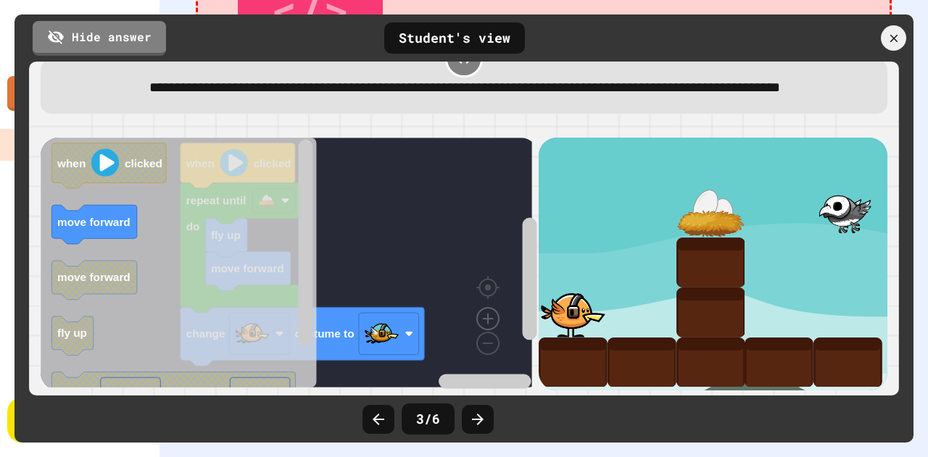
click at [493, 318] on image "Blockly Workspace" at bounding box center [488, 286] width 70 height 90
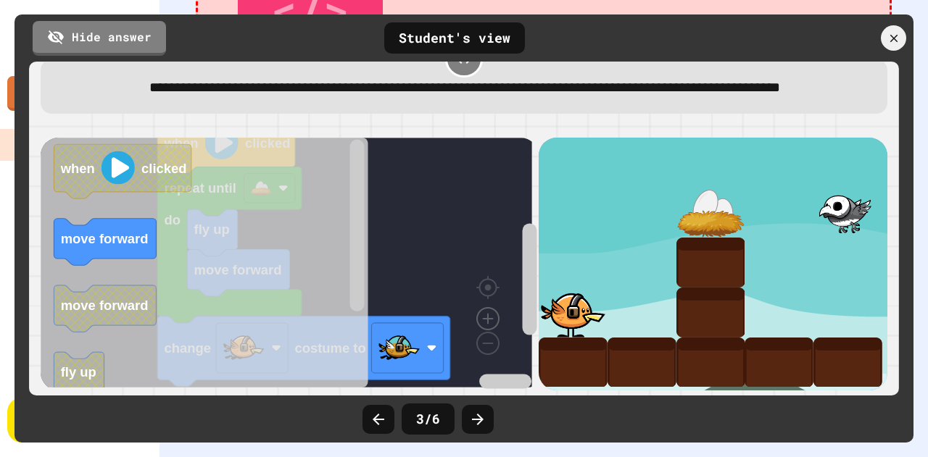
click at [493, 318] on image "Blockly Workspace" at bounding box center [488, 286] width 70 height 90
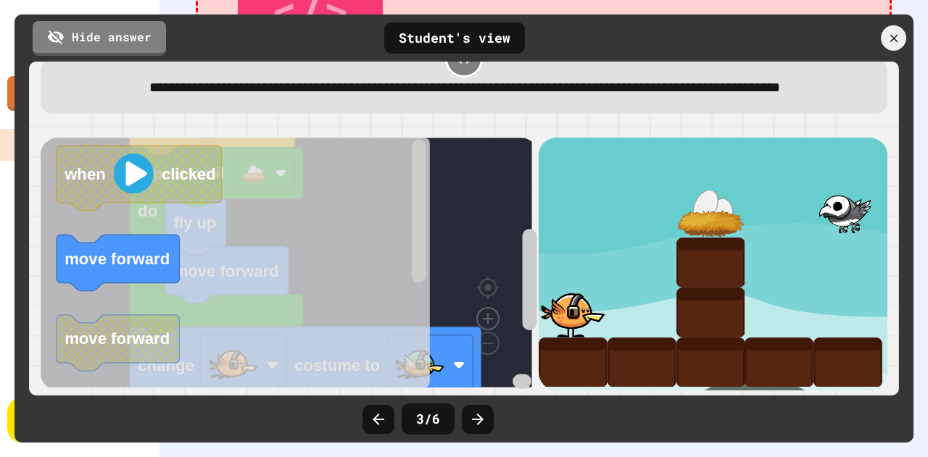
click at [493, 318] on div "move forward fly up change costume to repeat until do when clicked when clicked…" at bounding box center [290, 264] width 498 height 253
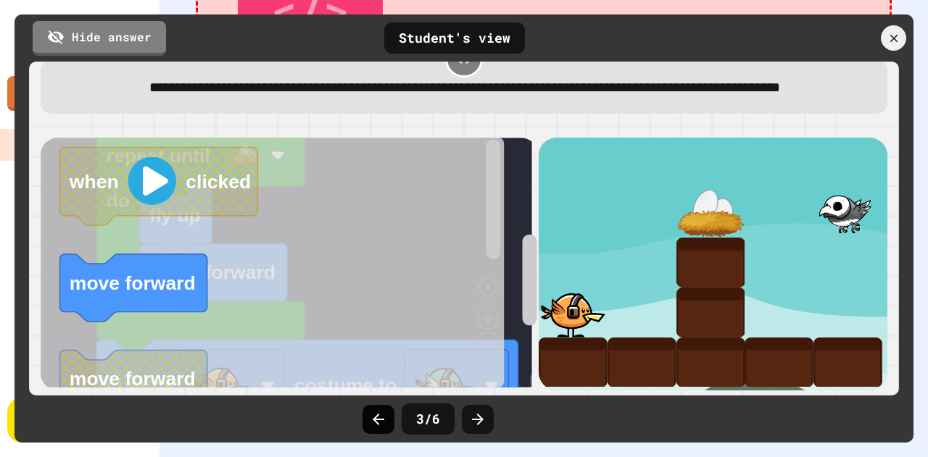
click at [378, 423] on icon at bounding box center [378, 419] width 17 height 17
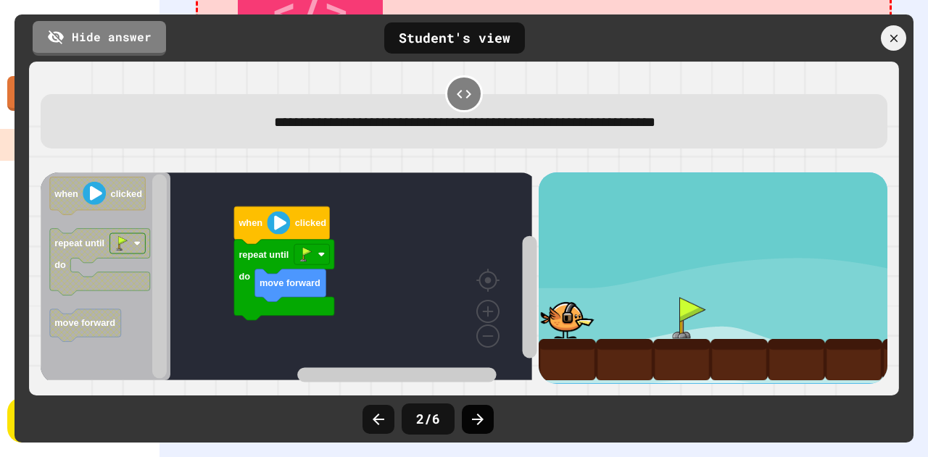
click at [464, 423] on div at bounding box center [478, 419] width 32 height 29
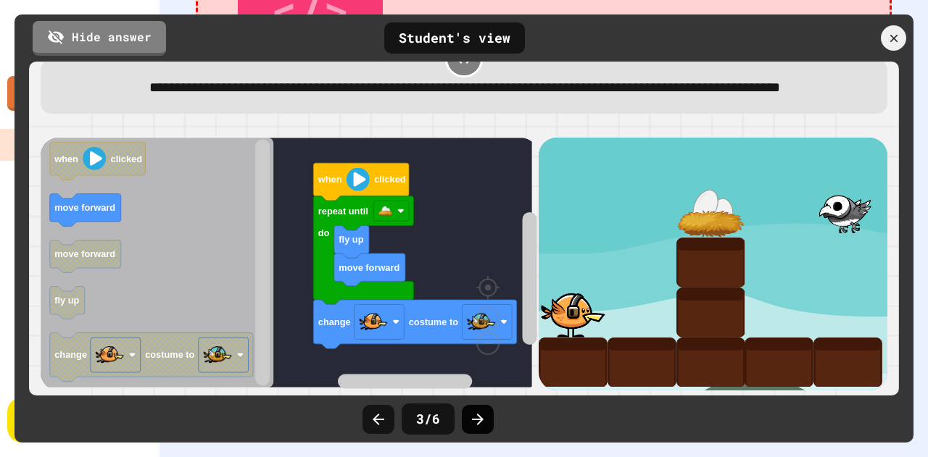
click at [465, 420] on div at bounding box center [478, 419] width 32 height 29
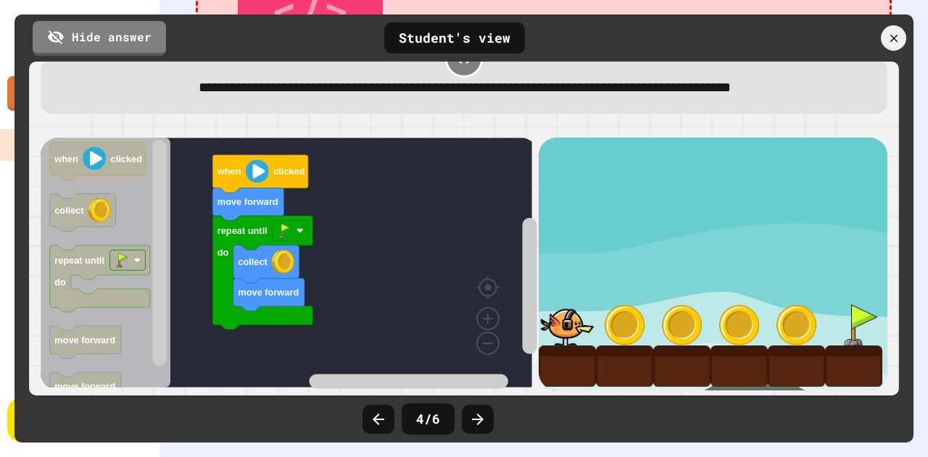
scroll to position [43, 0]
click at [479, 425] on icon at bounding box center [477, 419] width 17 height 17
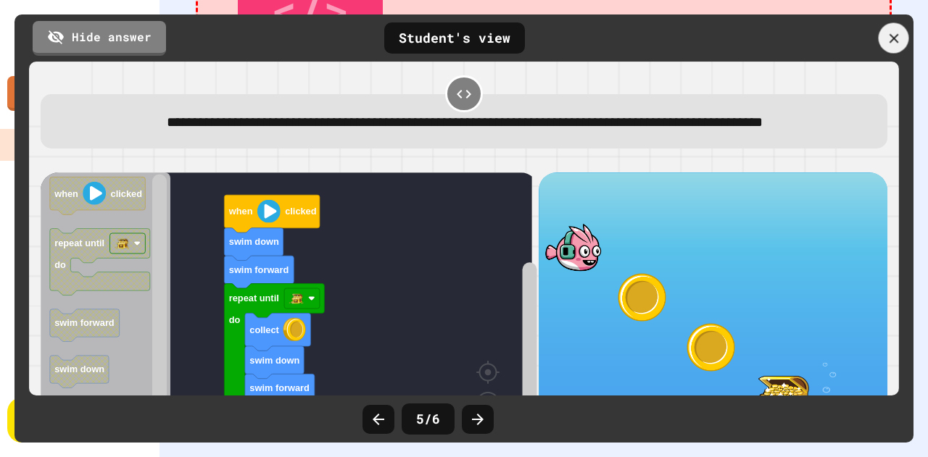
click at [892, 37] on icon at bounding box center [893, 37] width 9 height 9
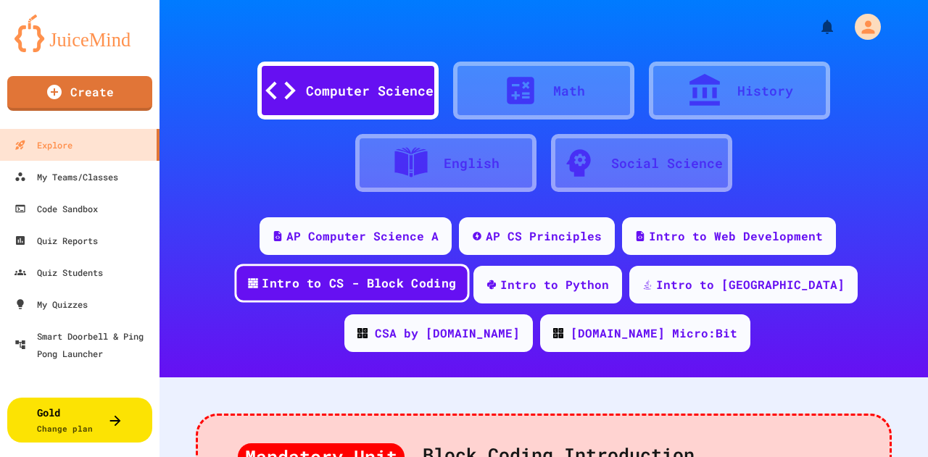
click at [328, 273] on div "Intro to CS - Block Coding" at bounding box center [351, 283] width 235 height 39
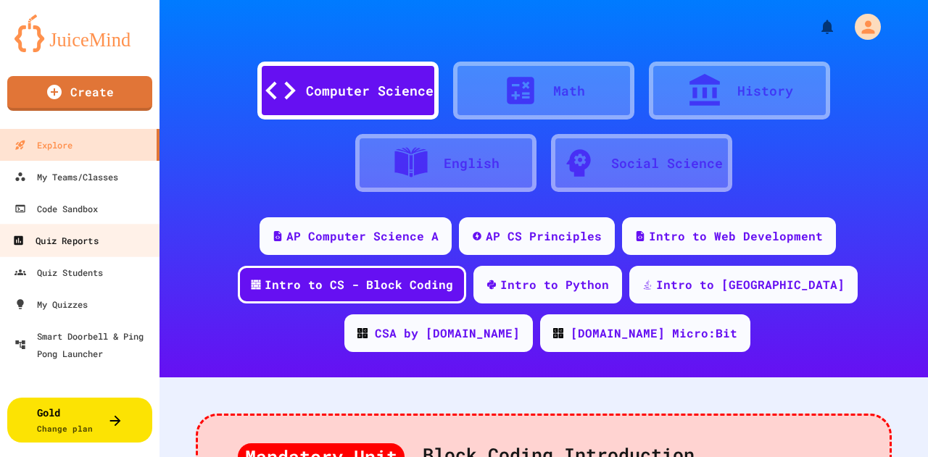
click at [81, 246] on div "Quiz Reports" at bounding box center [55, 241] width 86 height 18
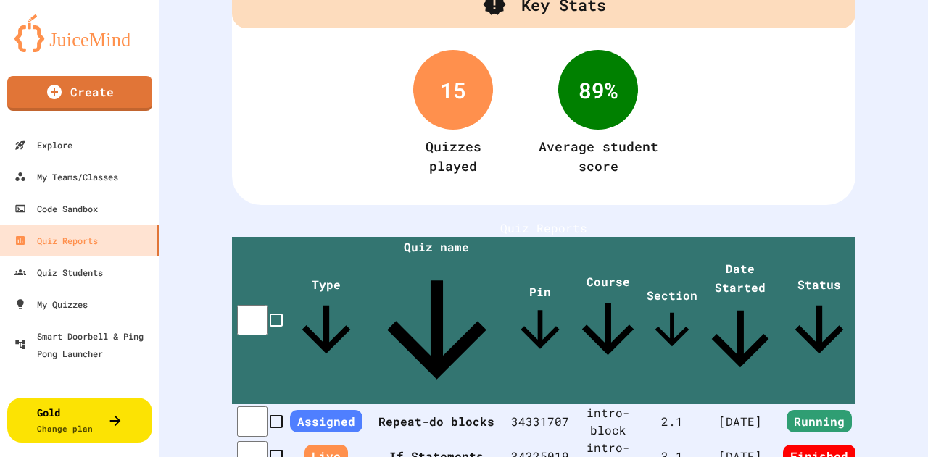
scroll to position [181, 0]
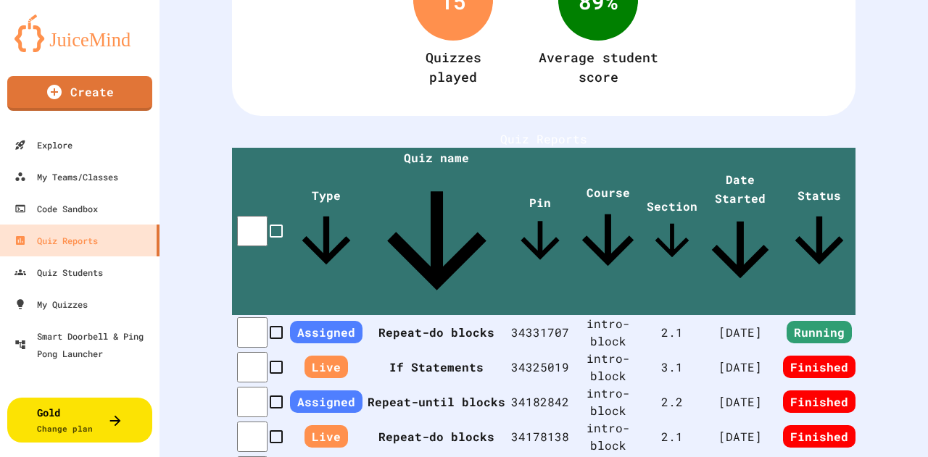
click at [340, 321] on span "Assigned" at bounding box center [326, 332] width 73 height 22
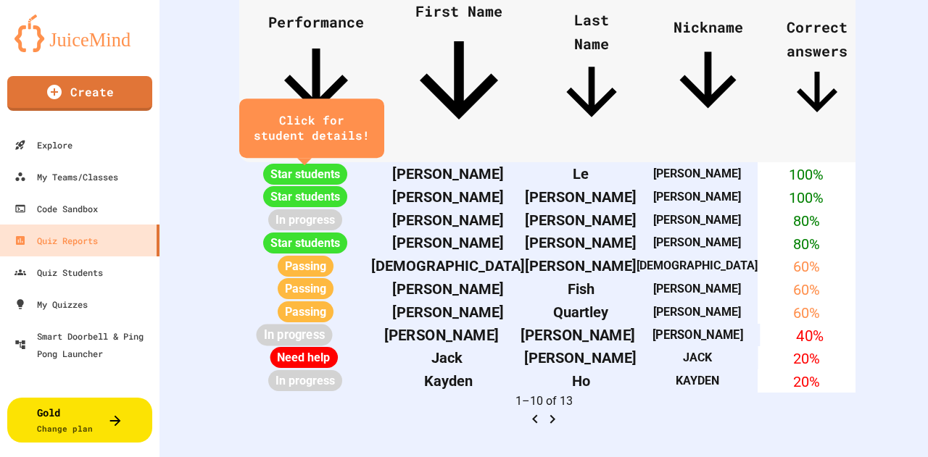
scroll to position [816, 0]
click at [561, 428] on icon "Go to next page" at bounding box center [552, 419] width 17 height 17
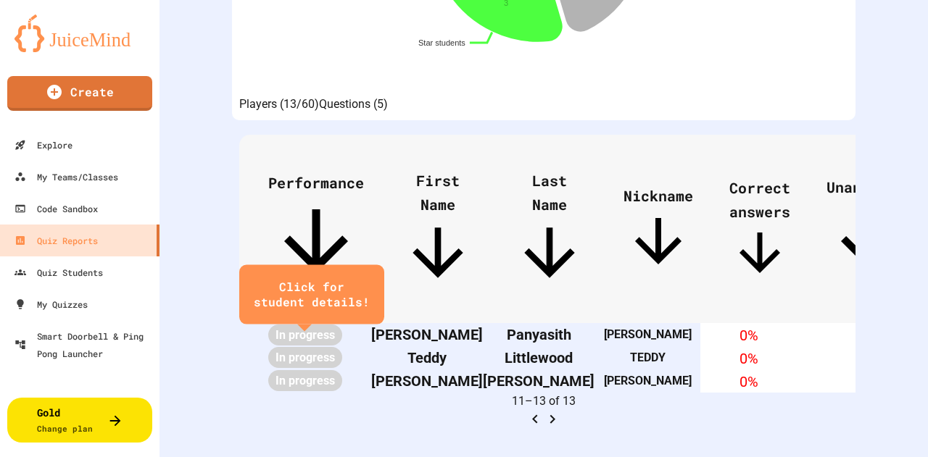
scroll to position [490, 0]
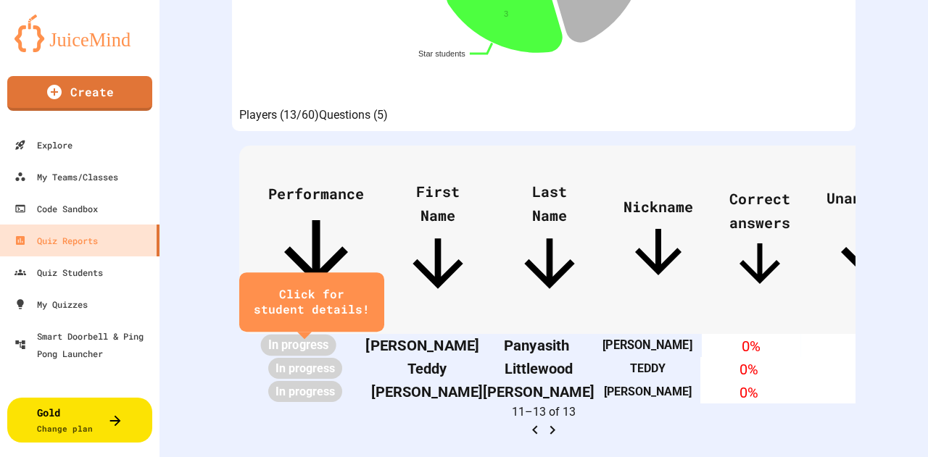
click at [504, 334] on th "Panyasith" at bounding box center [537, 345] width 114 height 23
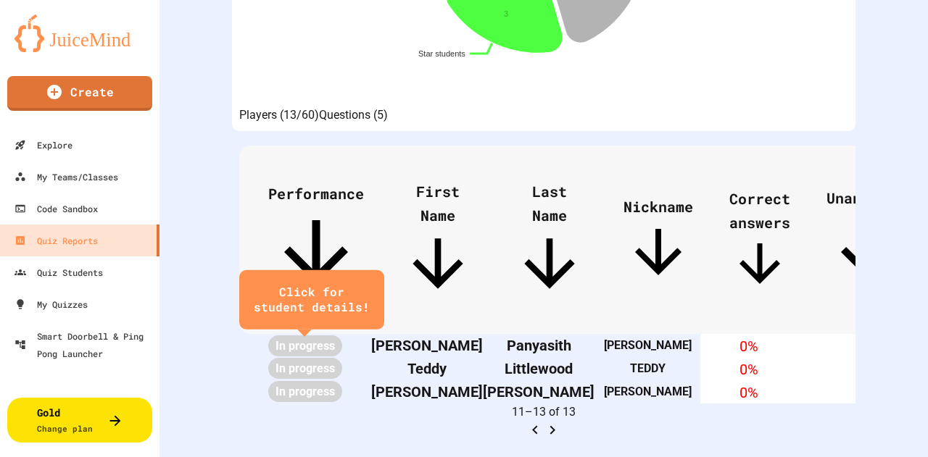
scroll to position [272, 0]
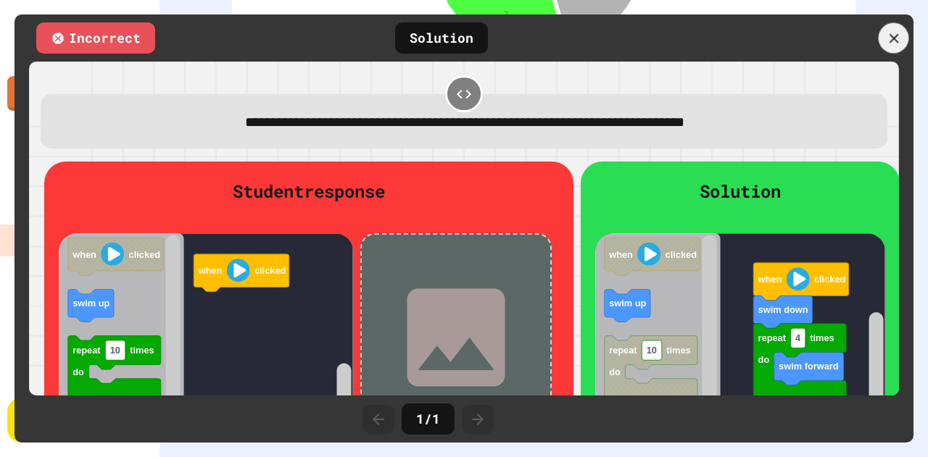
click at [897, 45] on icon at bounding box center [894, 38] width 16 height 16
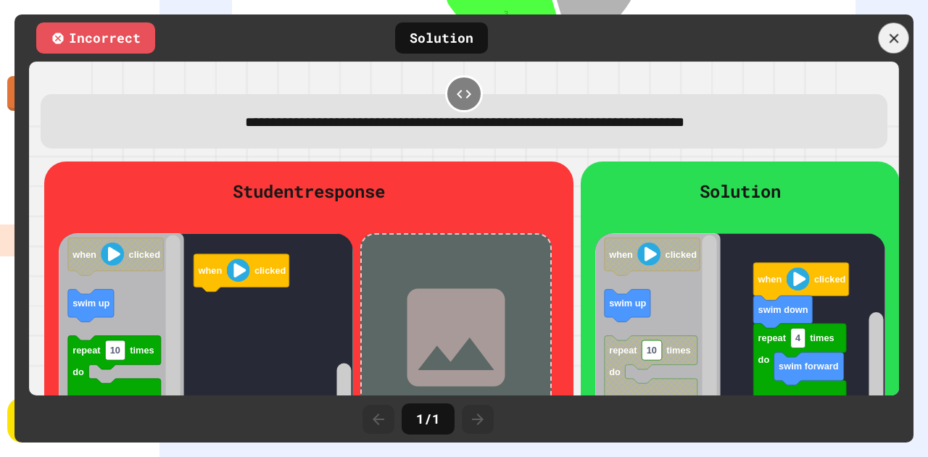
click at [898, 35] on icon at bounding box center [893, 37] width 9 height 9
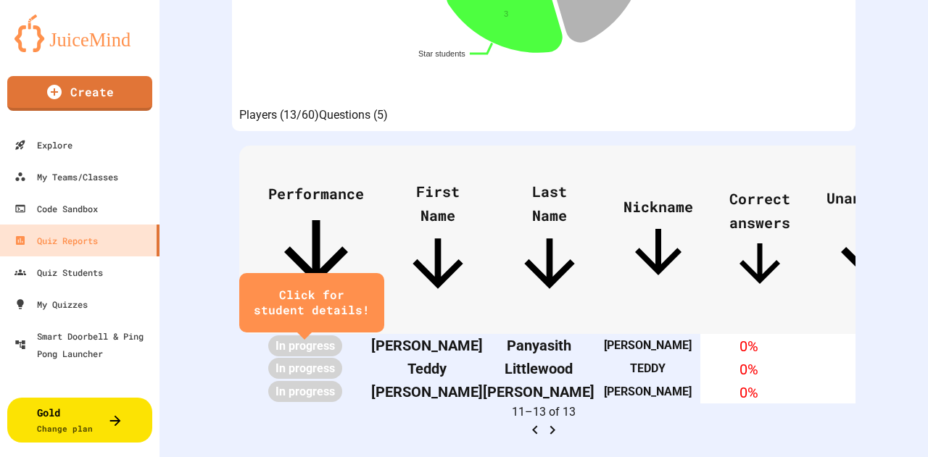
scroll to position [245, 0]
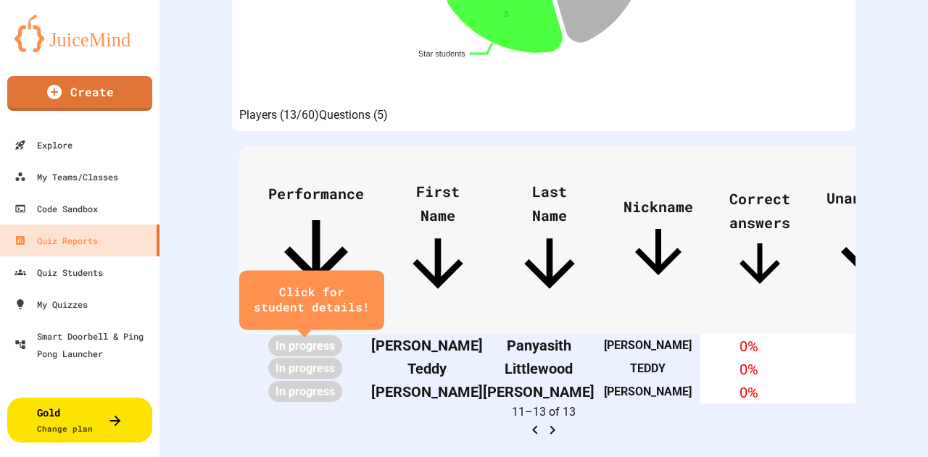
drag, startPoint x: 206, startPoint y: 252, endPoint x: 653, endPoint y: 205, distance: 449.0
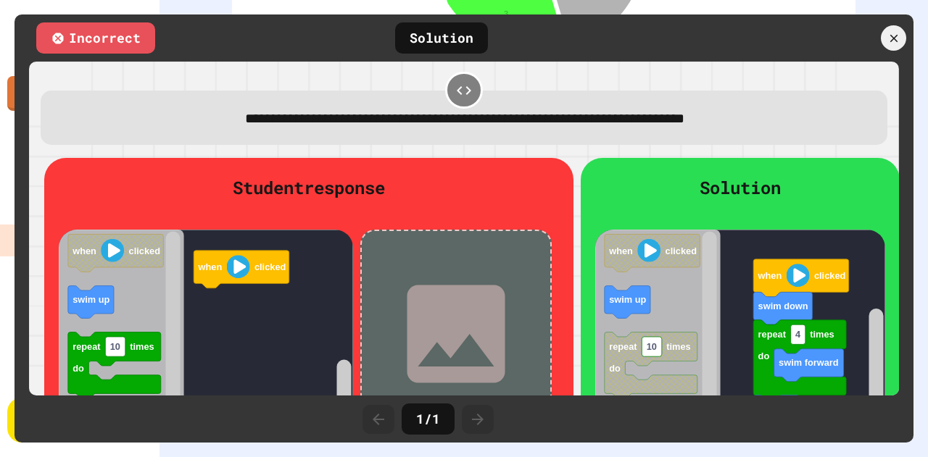
scroll to position [0, 0]
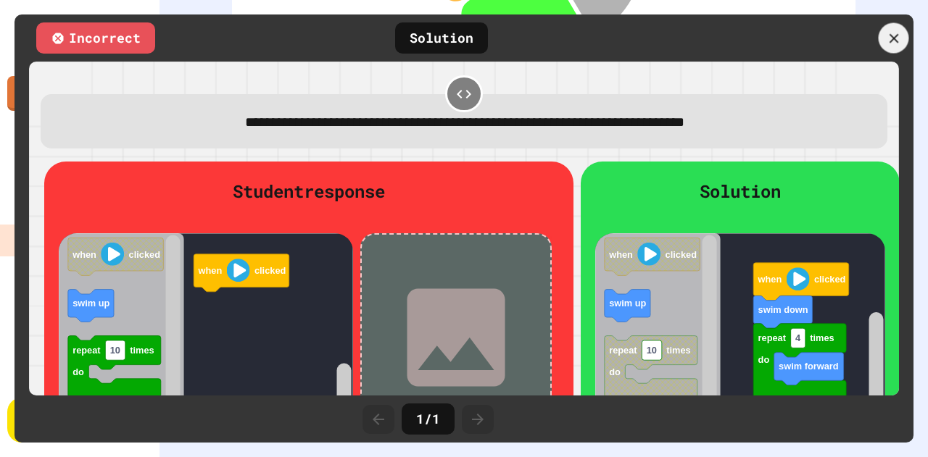
click at [891, 36] on icon at bounding box center [893, 37] width 9 height 9
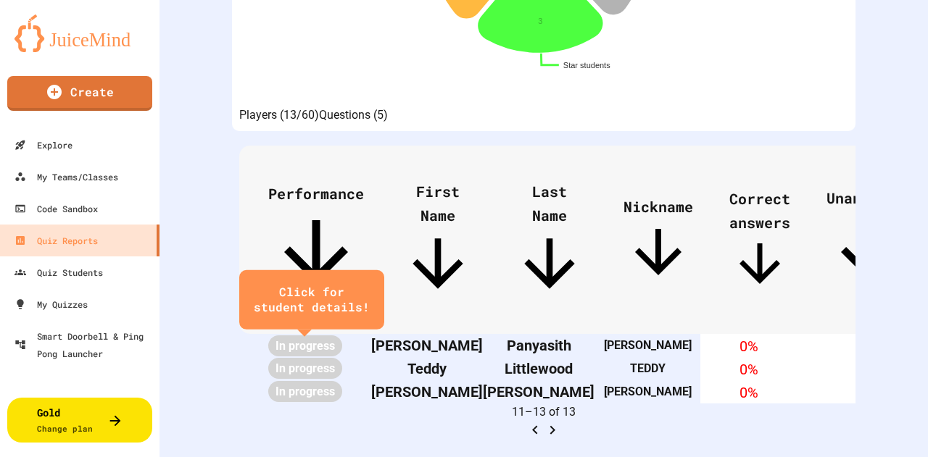
scroll to position [117, 0]
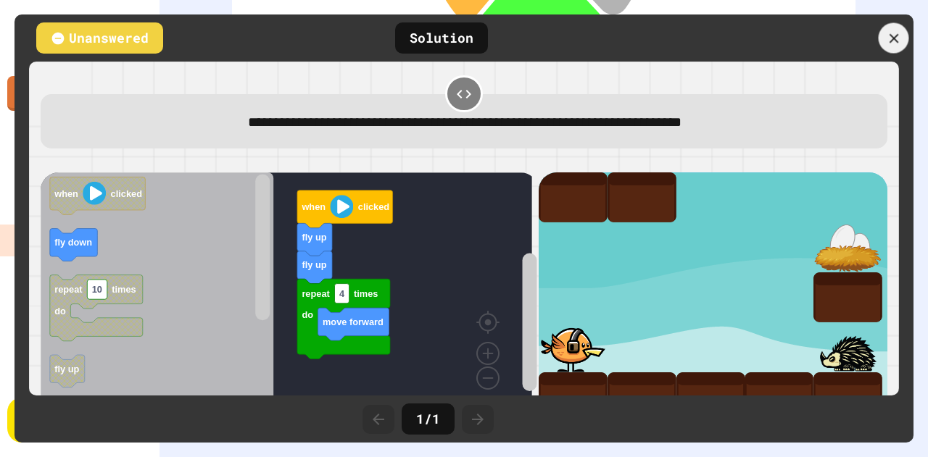
click at [905, 36] on div at bounding box center [894, 38] width 30 height 30
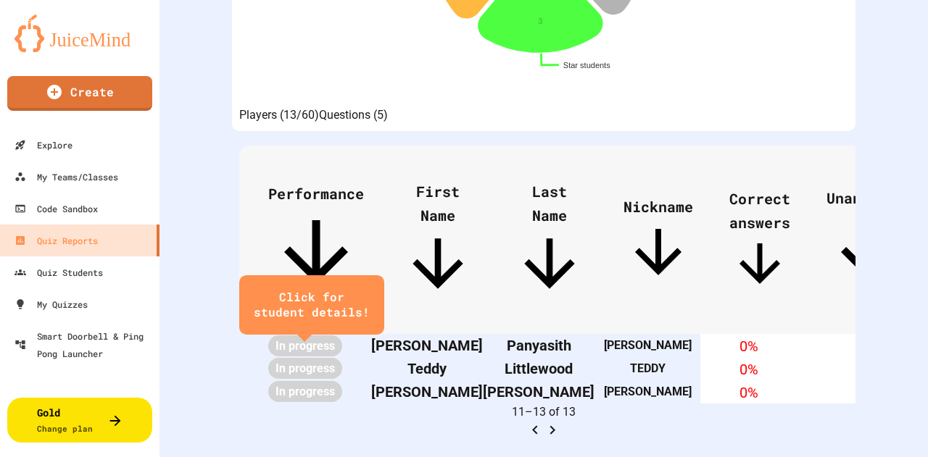
scroll to position [0, 0]
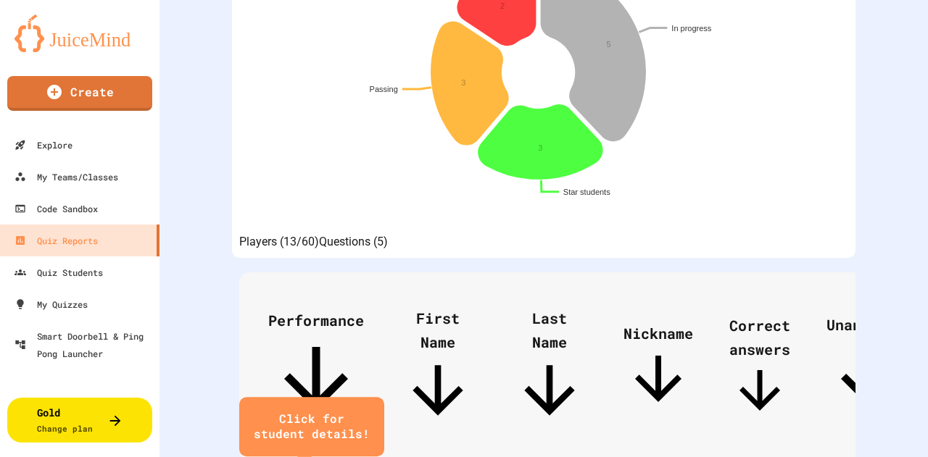
scroll to position [345, 0]
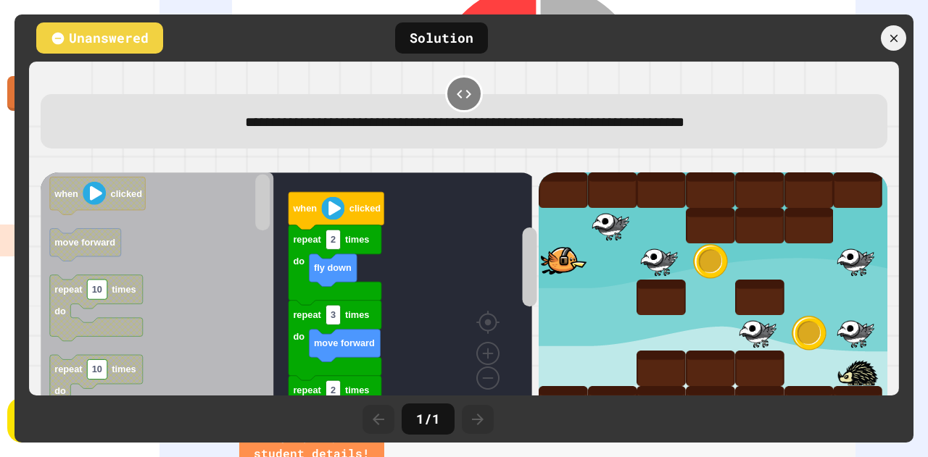
scroll to position [516, 0]
click at [890, 37] on icon at bounding box center [893, 37] width 15 height 15
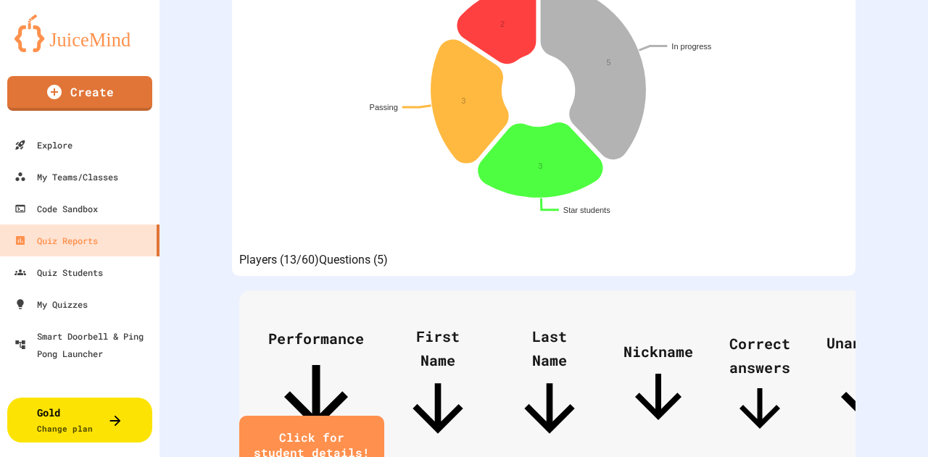
scroll to position [0, 0]
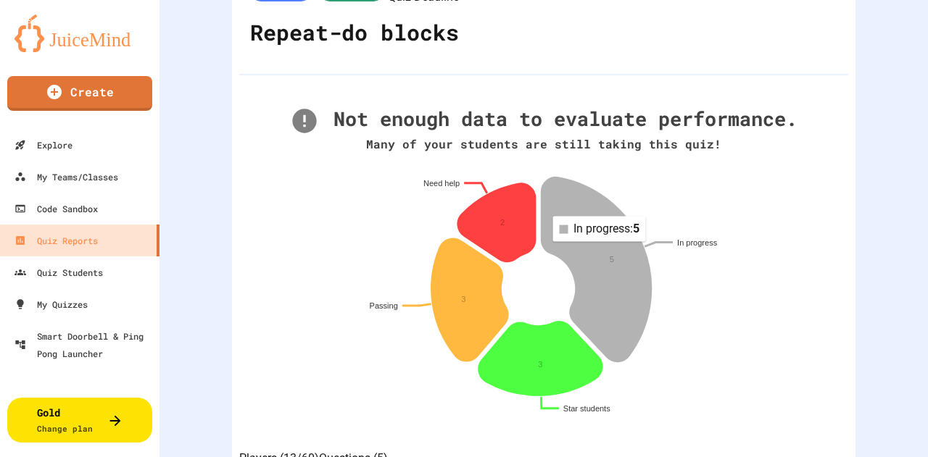
click at [596, 221] on icon at bounding box center [596, 270] width 109 height 184
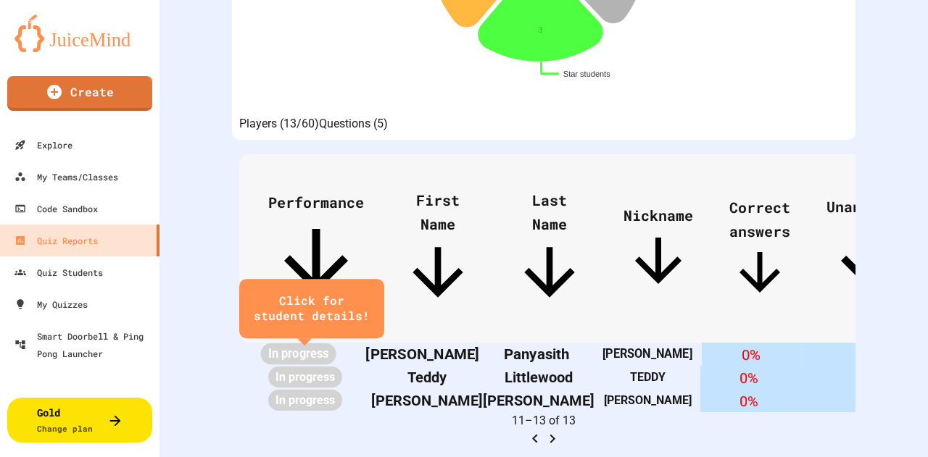
scroll to position [490, 0]
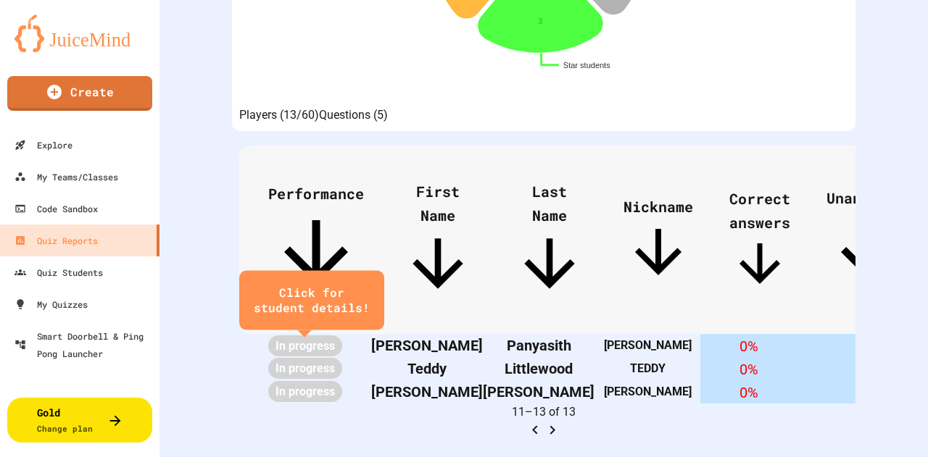
click at [341, 286] on div "Click for student details!" at bounding box center [312, 301] width 116 height 30
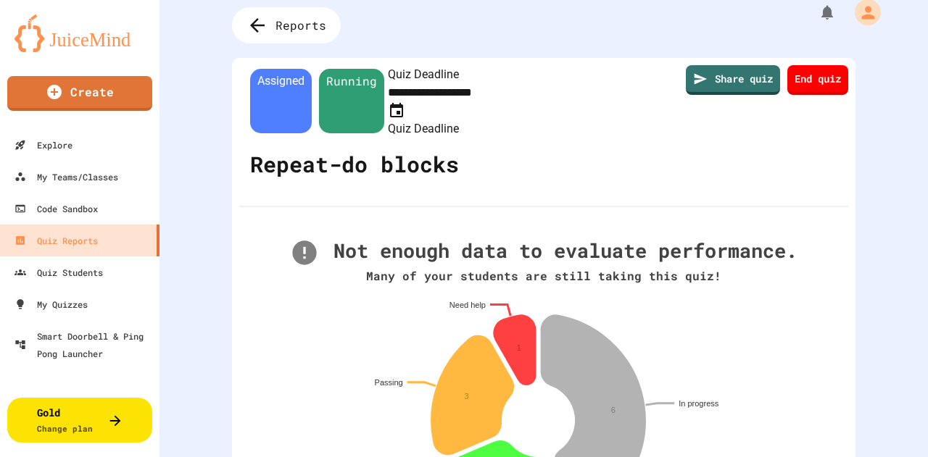
scroll to position [0, 0]
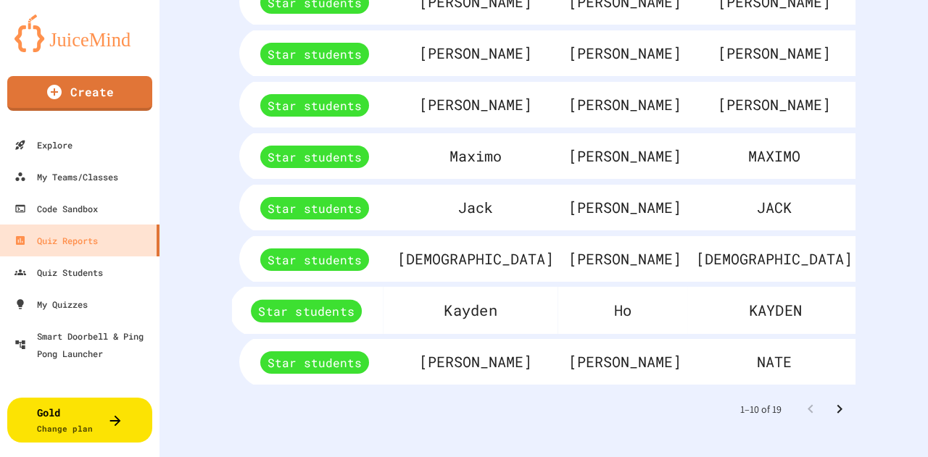
scroll to position [819, 0]
click at [838, 398] on button "Go to next page" at bounding box center [839, 409] width 29 height 29
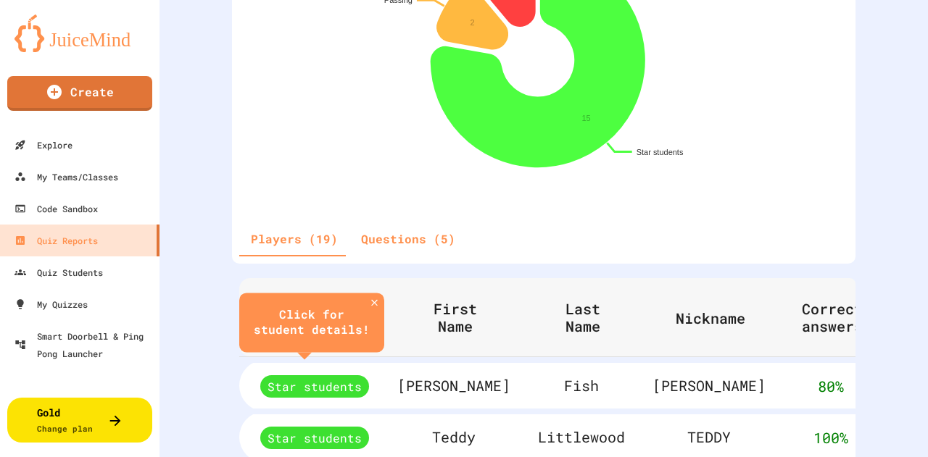
scroll to position [0, 0]
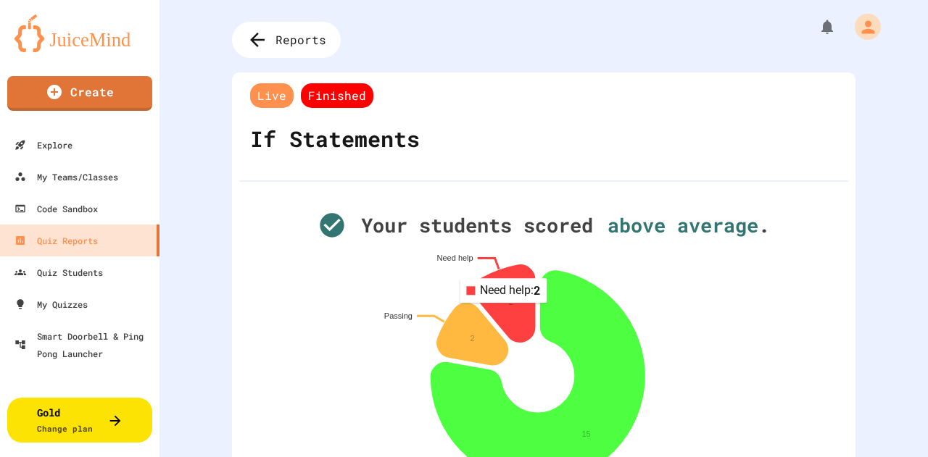
click at [500, 315] on icon at bounding box center [505, 303] width 60 height 77
click at [336, 96] on span "Finished" at bounding box center [337, 95] width 73 height 25
click at [280, 38] on span "Reports" at bounding box center [303, 39] width 56 height 19
